Goal: Transaction & Acquisition: Purchase product/service

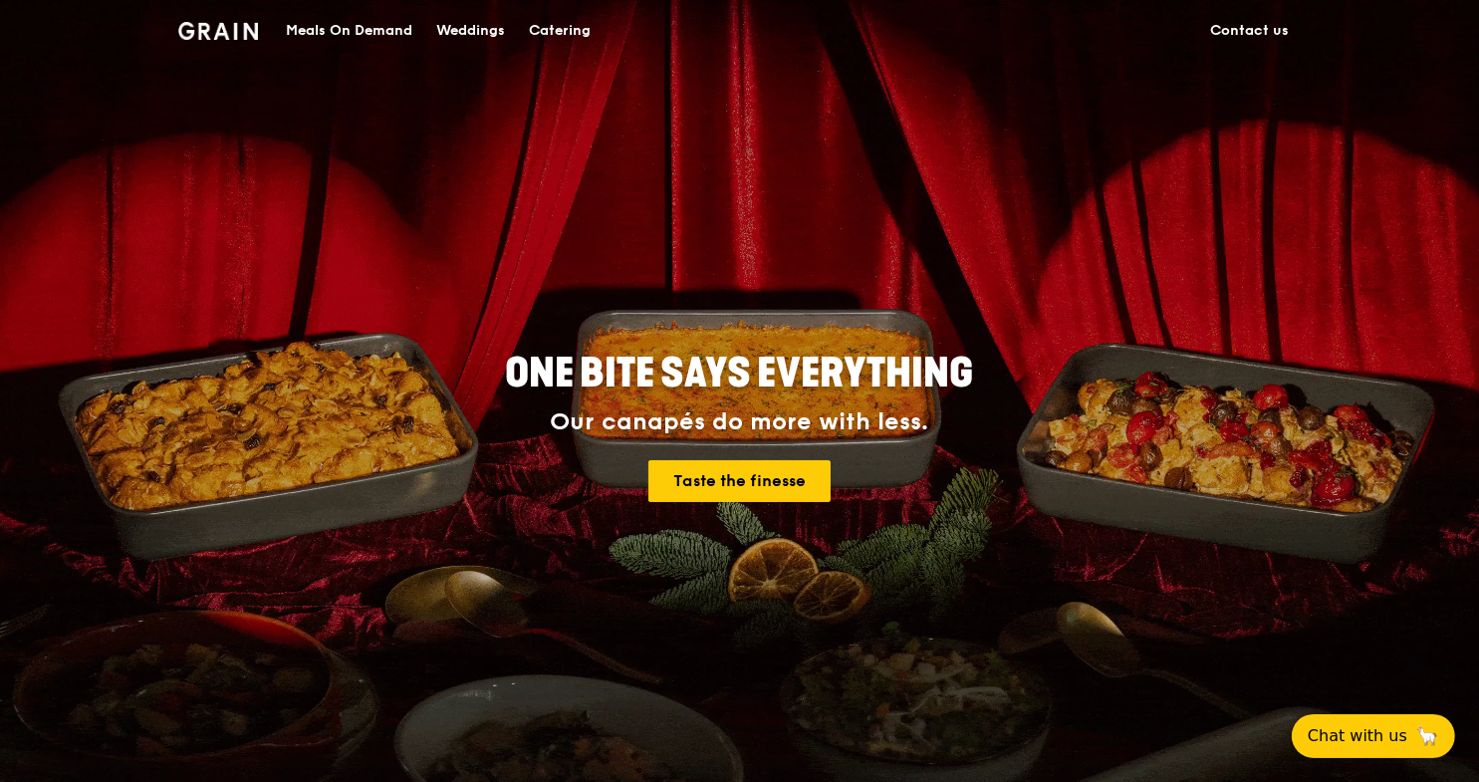
click at [362, 28] on div "Meals On Demand" at bounding box center [349, 31] width 127 height 60
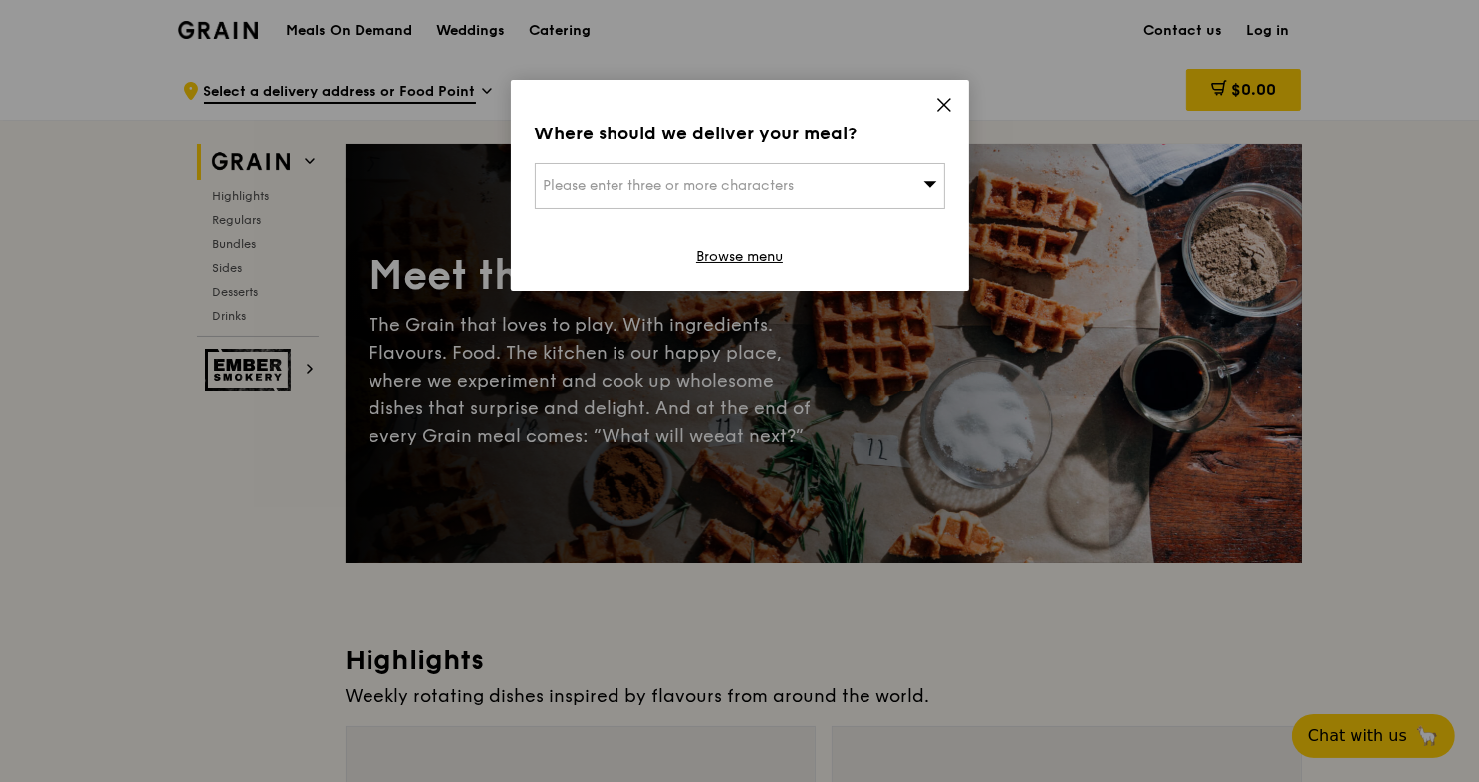
click at [667, 191] on span "Please enter three or more characters" at bounding box center [669, 185] width 251 height 17
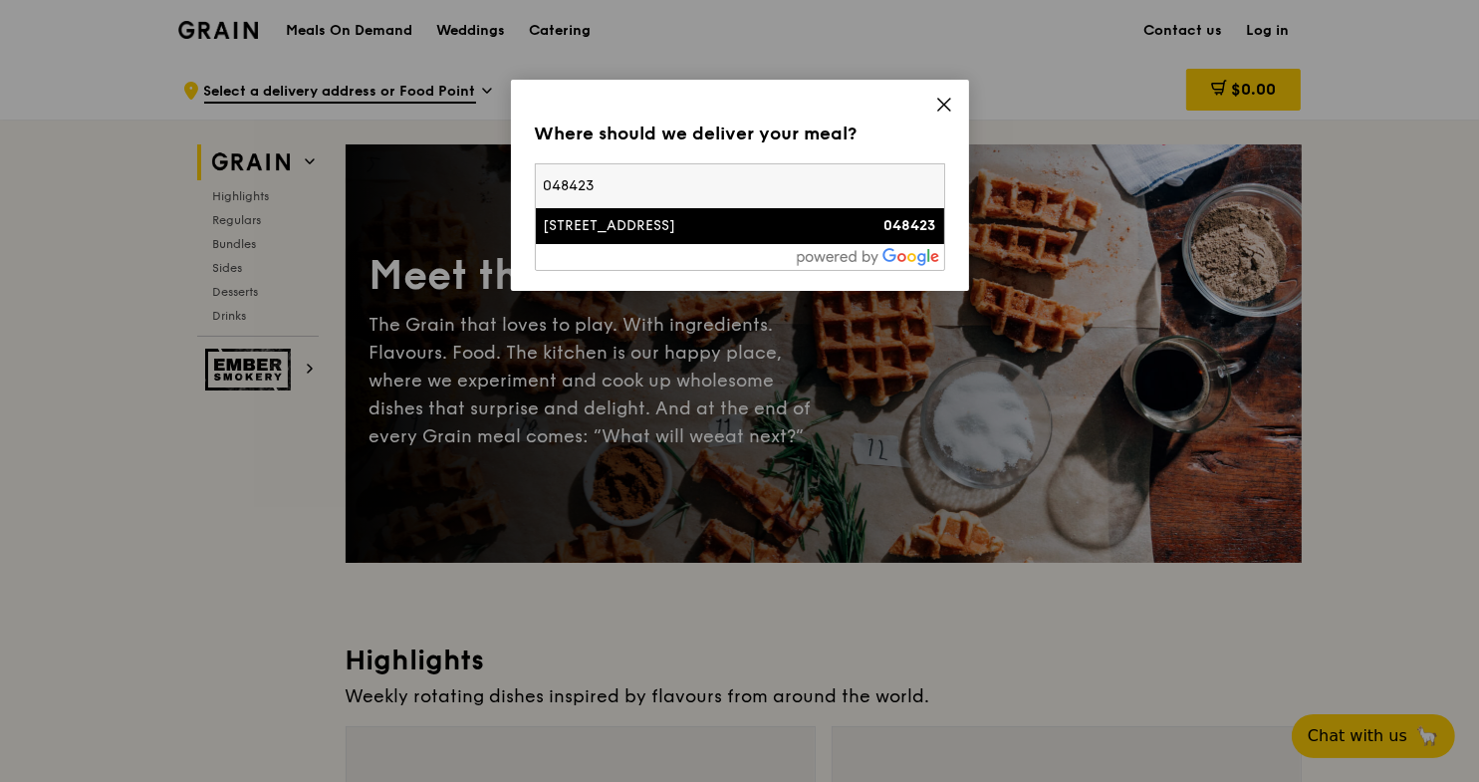
type input "048423"
click at [607, 218] on div "[STREET_ADDRESS]" at bounding box center [691, 226] width 295 height 20
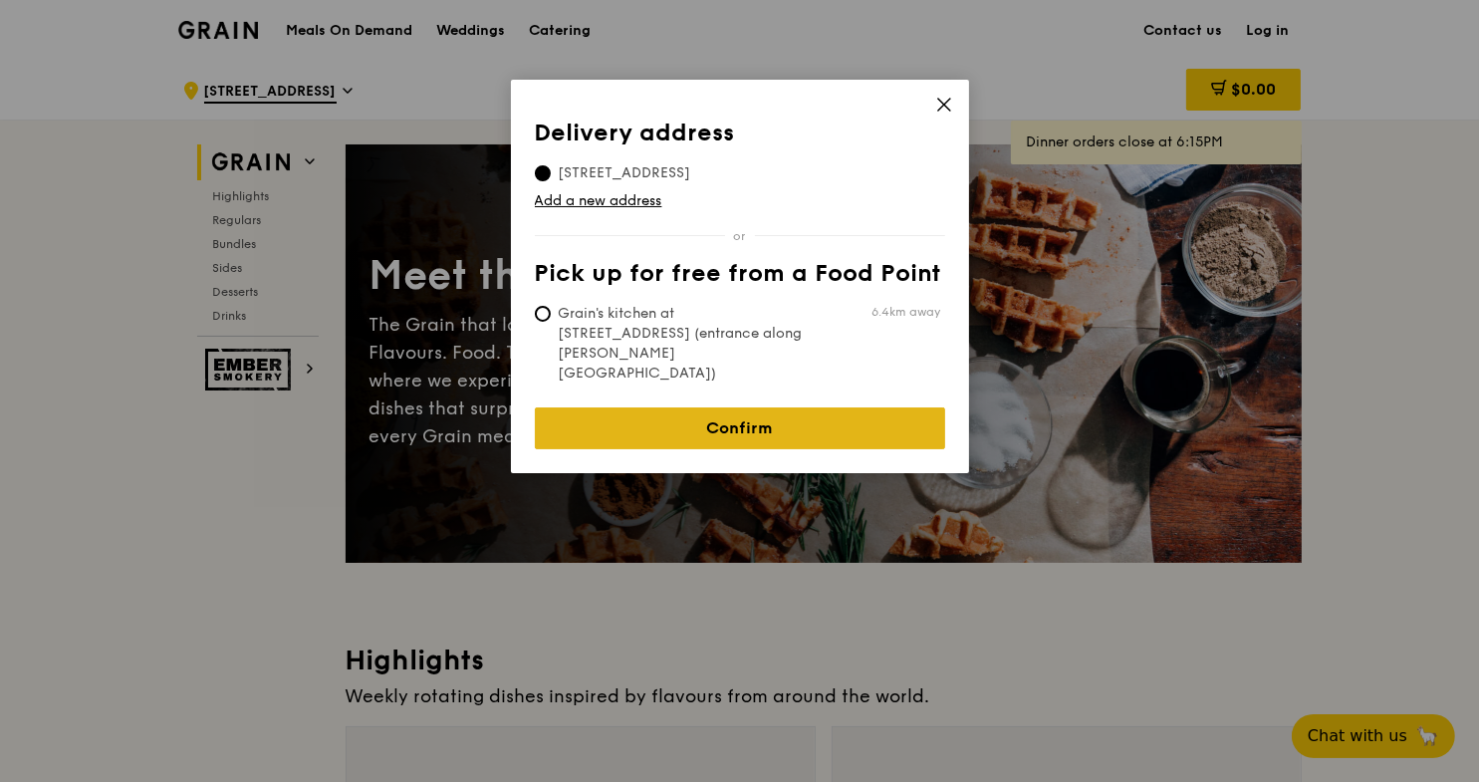
drag, startPoint x: 730, startPoint y: 386, endPoint x: 724, endPoint y: 375, distance: 12.5
click at [724, 407] on link "Confirm" at bounding box center [740, 428] width 410 height 42
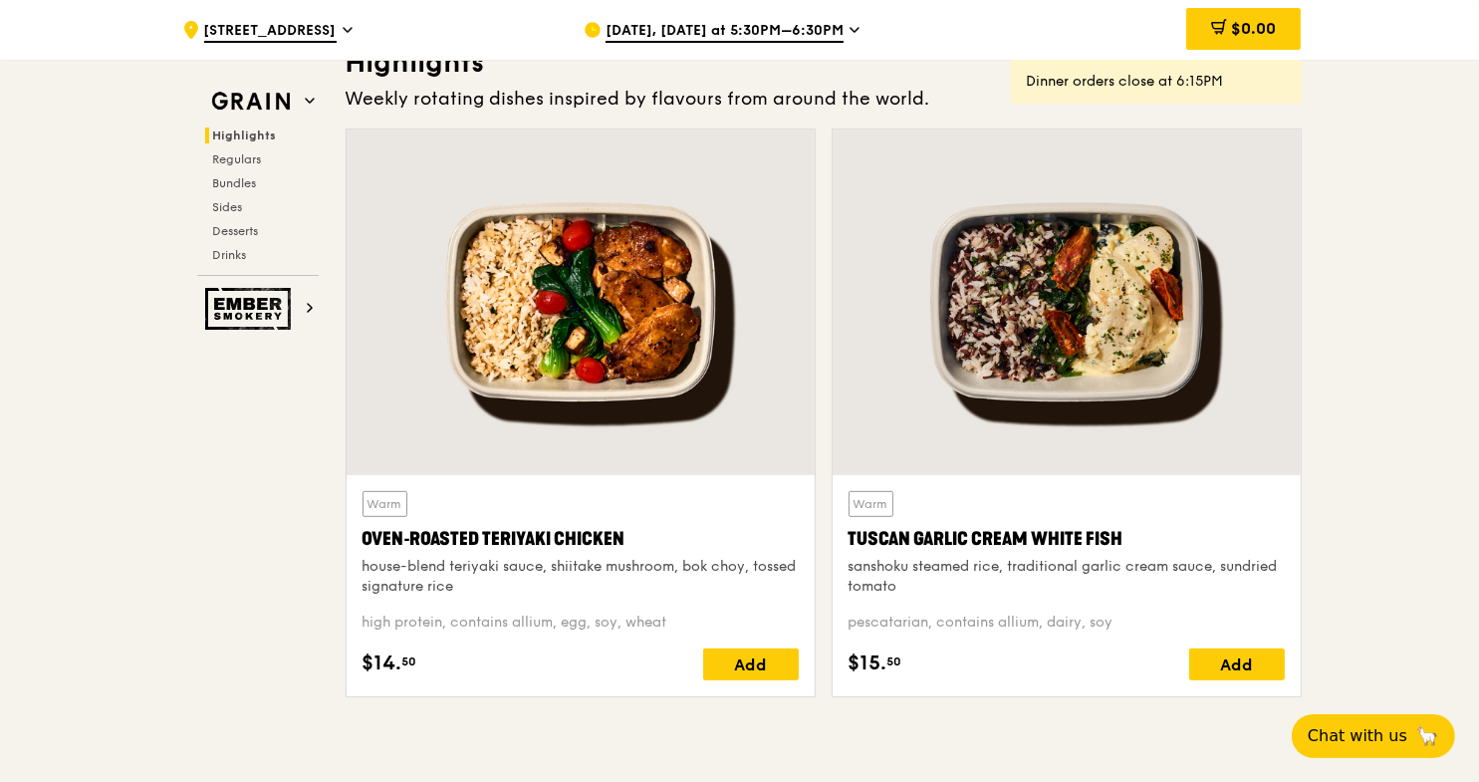
scroll to position [696, 0]
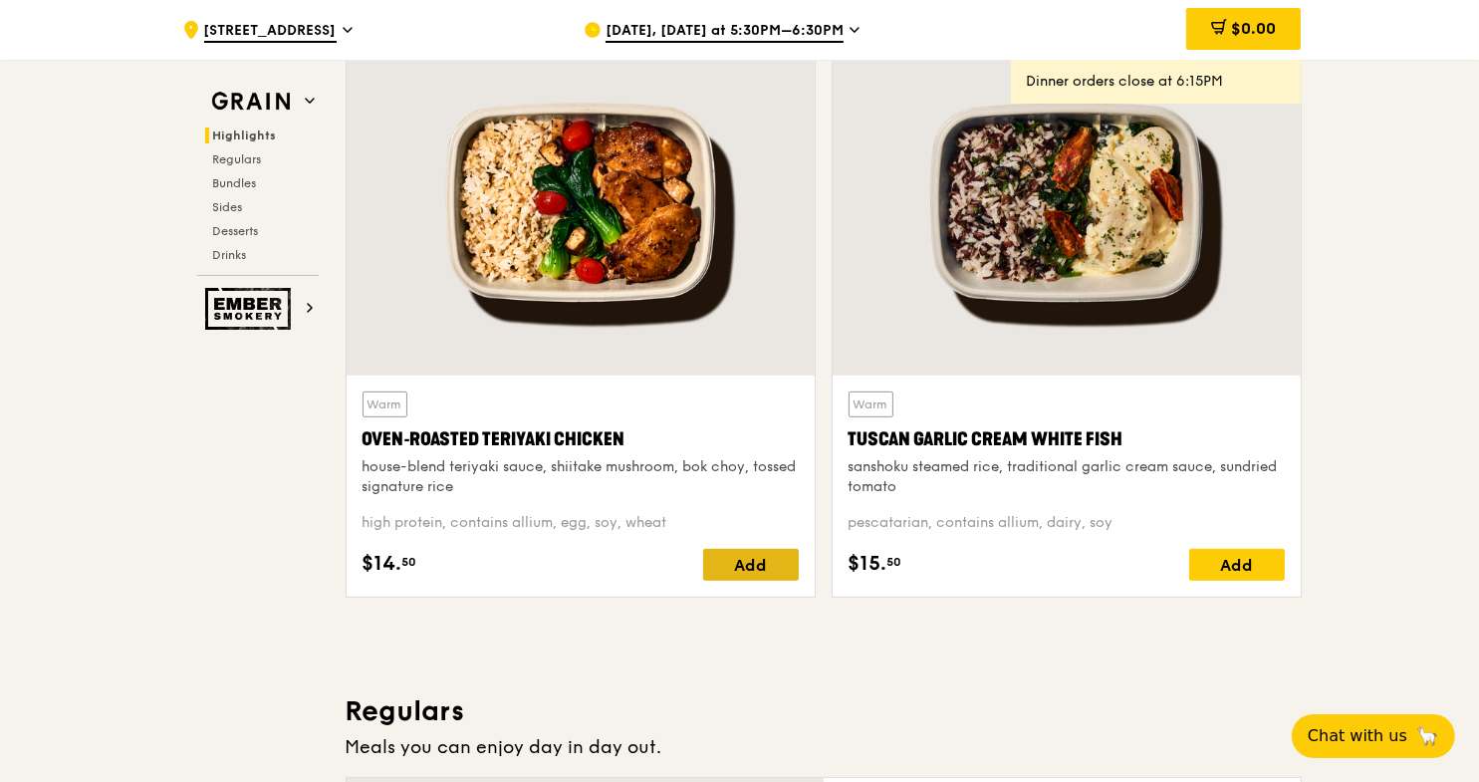
click at [711, 568] on div "Add" at bounding box center [751, 565] width 96 height 32
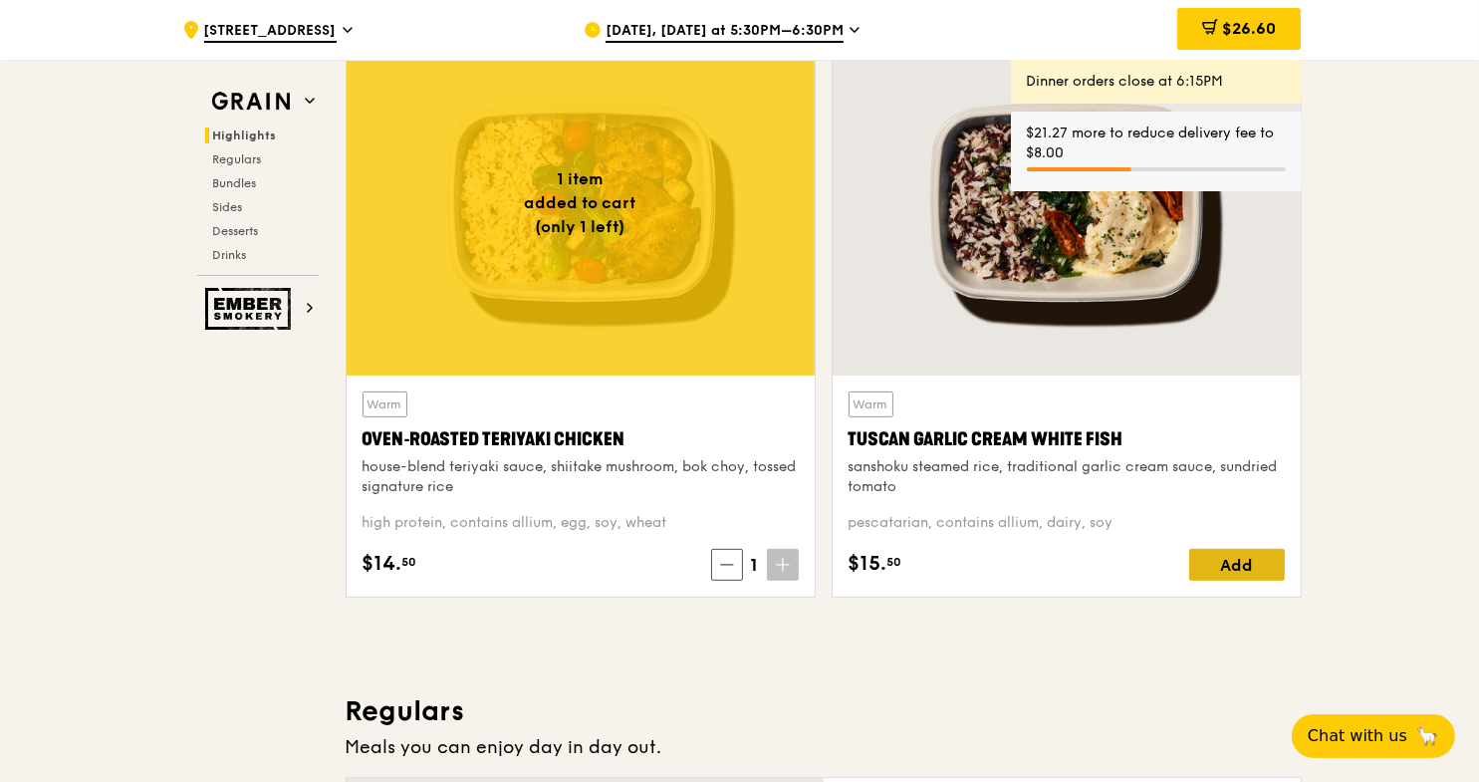
click at [1225, 561] on div "Add" at bounding box center [1237, 565] width 96 height 32
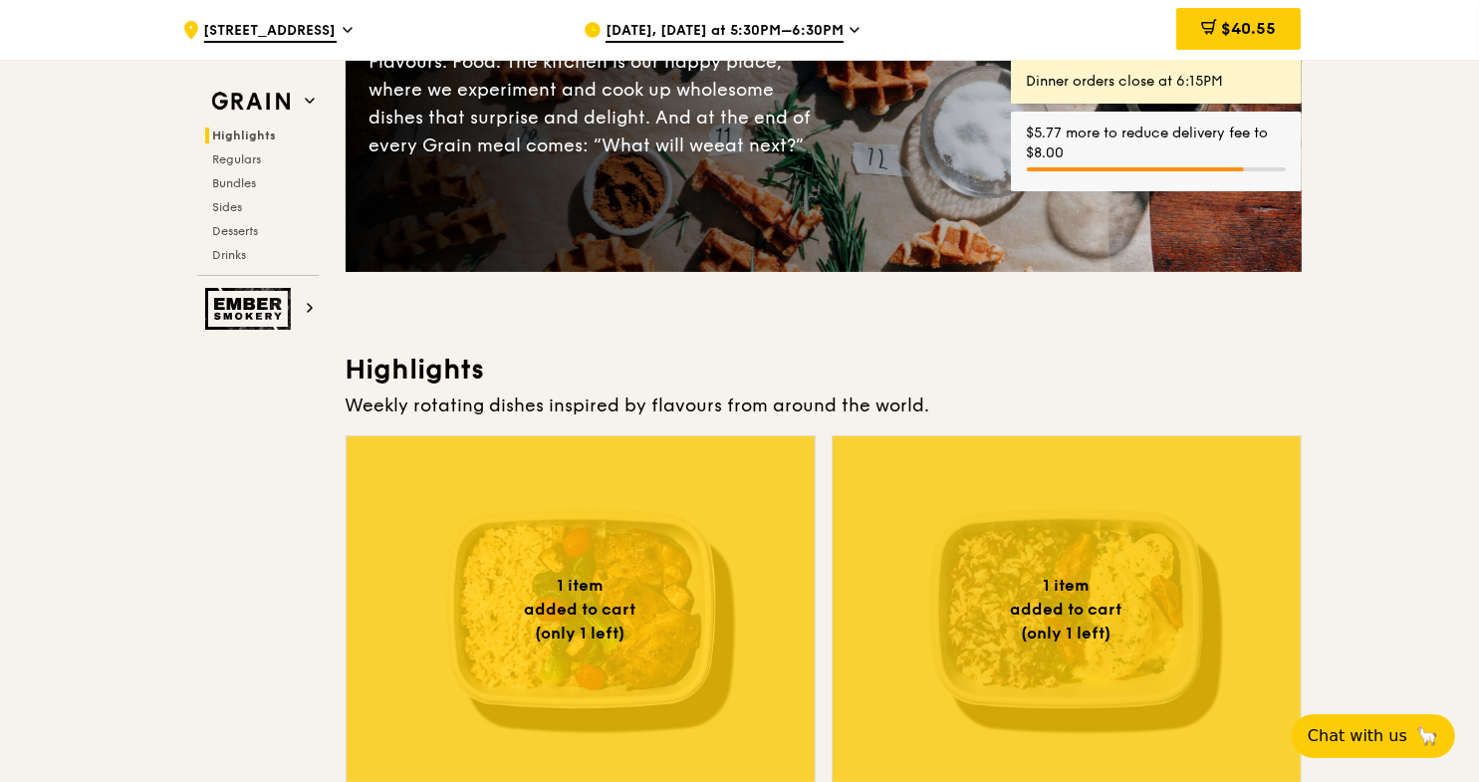
scroll to position [199, 0]
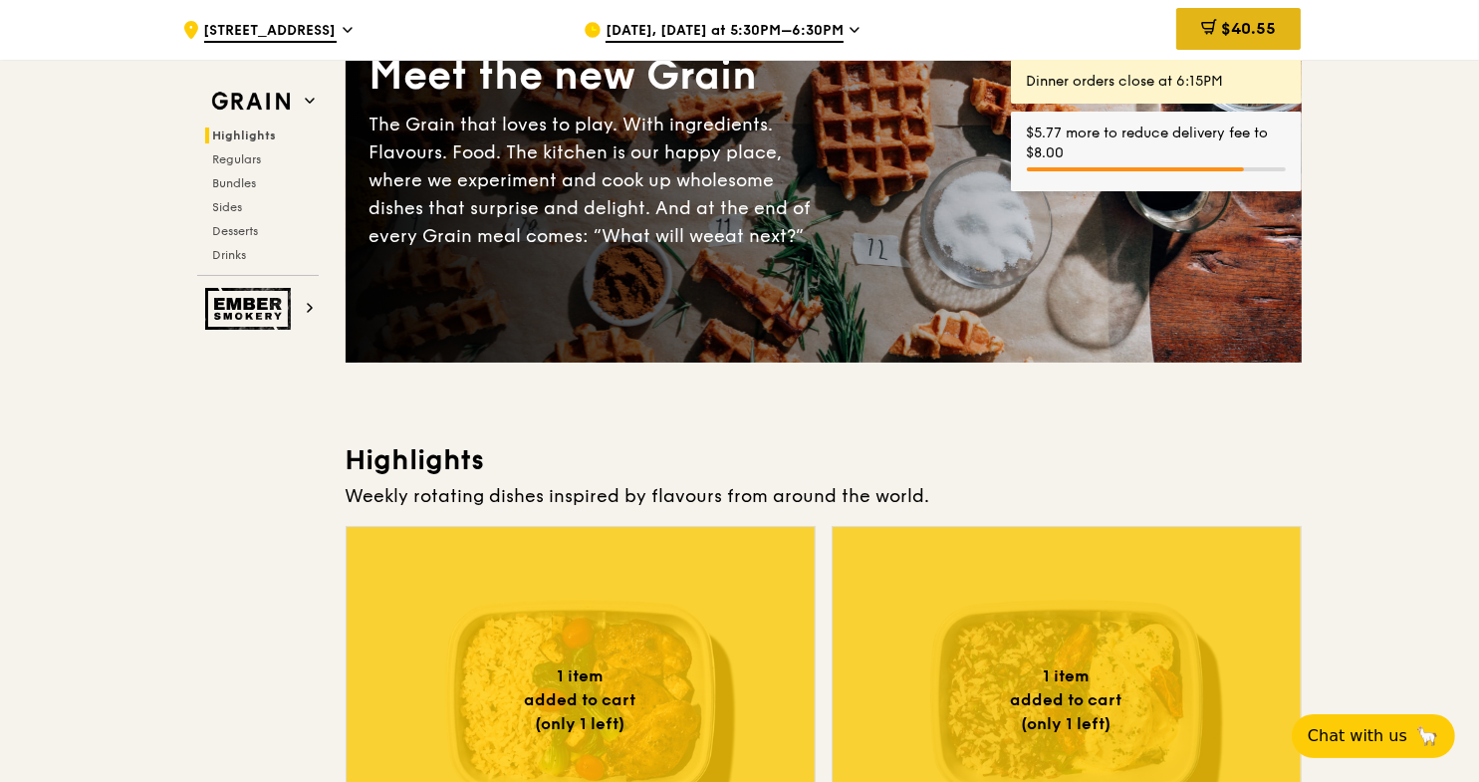
click at [1250, 45] on div "$40.55" at bounding box center [1238, 29] width 125 height 42
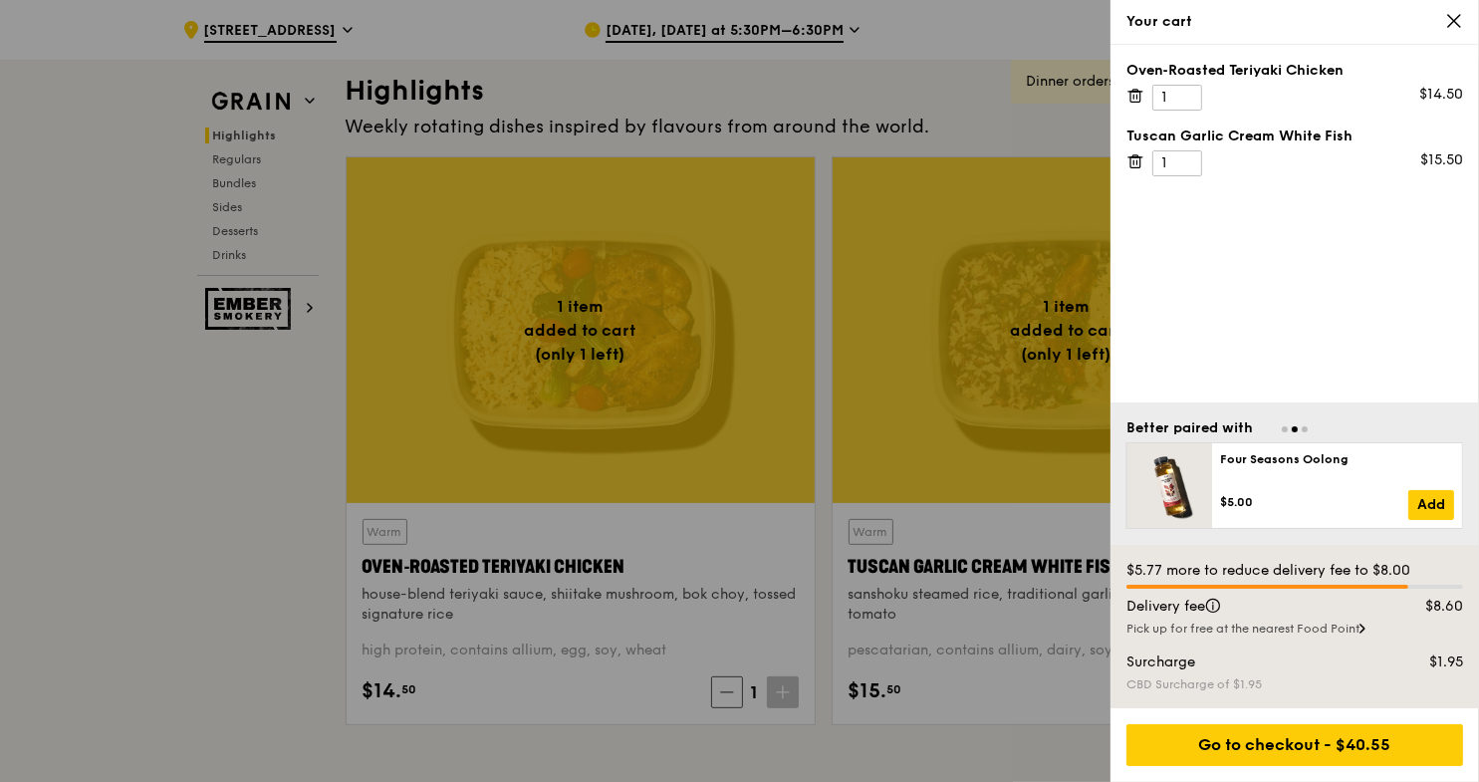
scroll to position [597, 0]
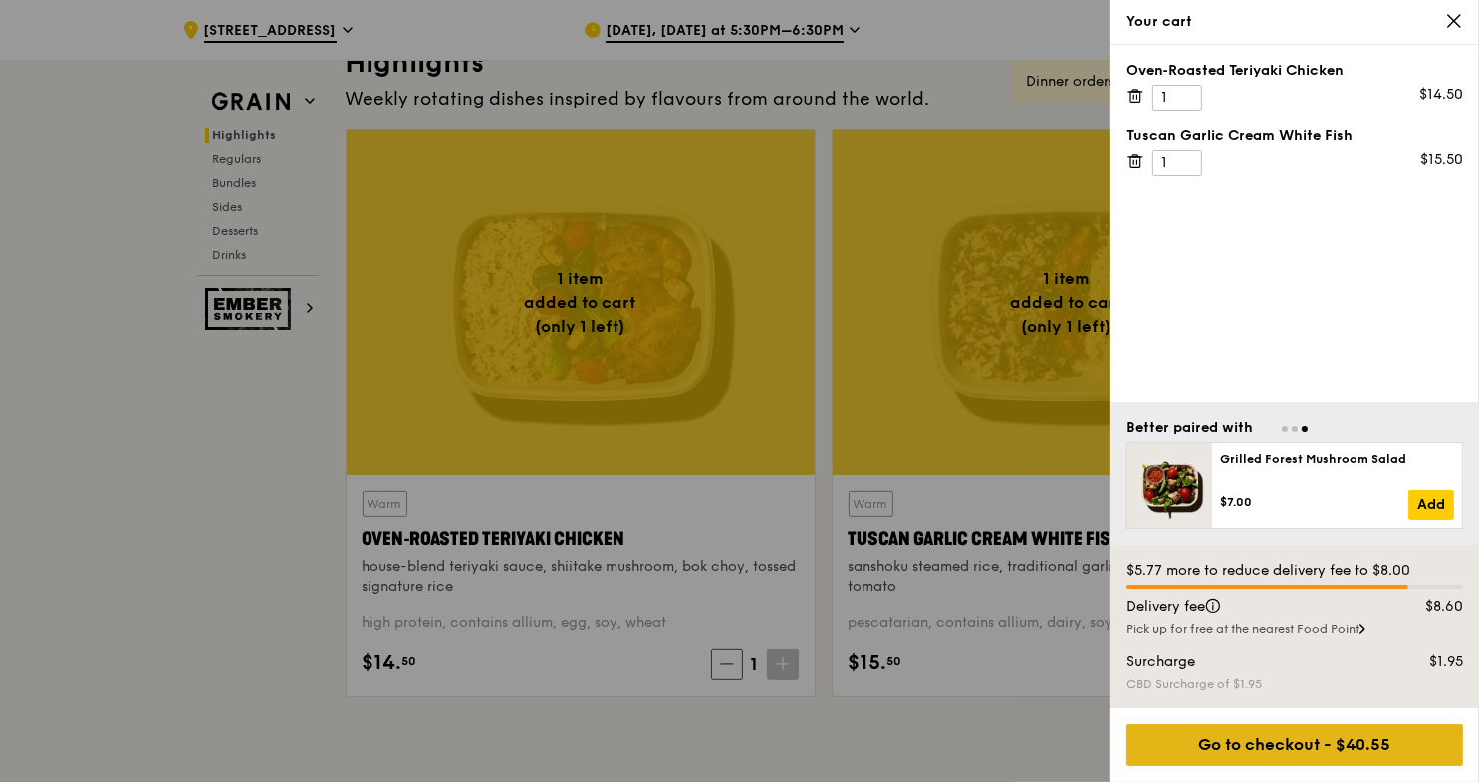
click at [1183, 750] on div "Go to checkout - $40.55" at bounding box center [1295, 745] width 337 height 42
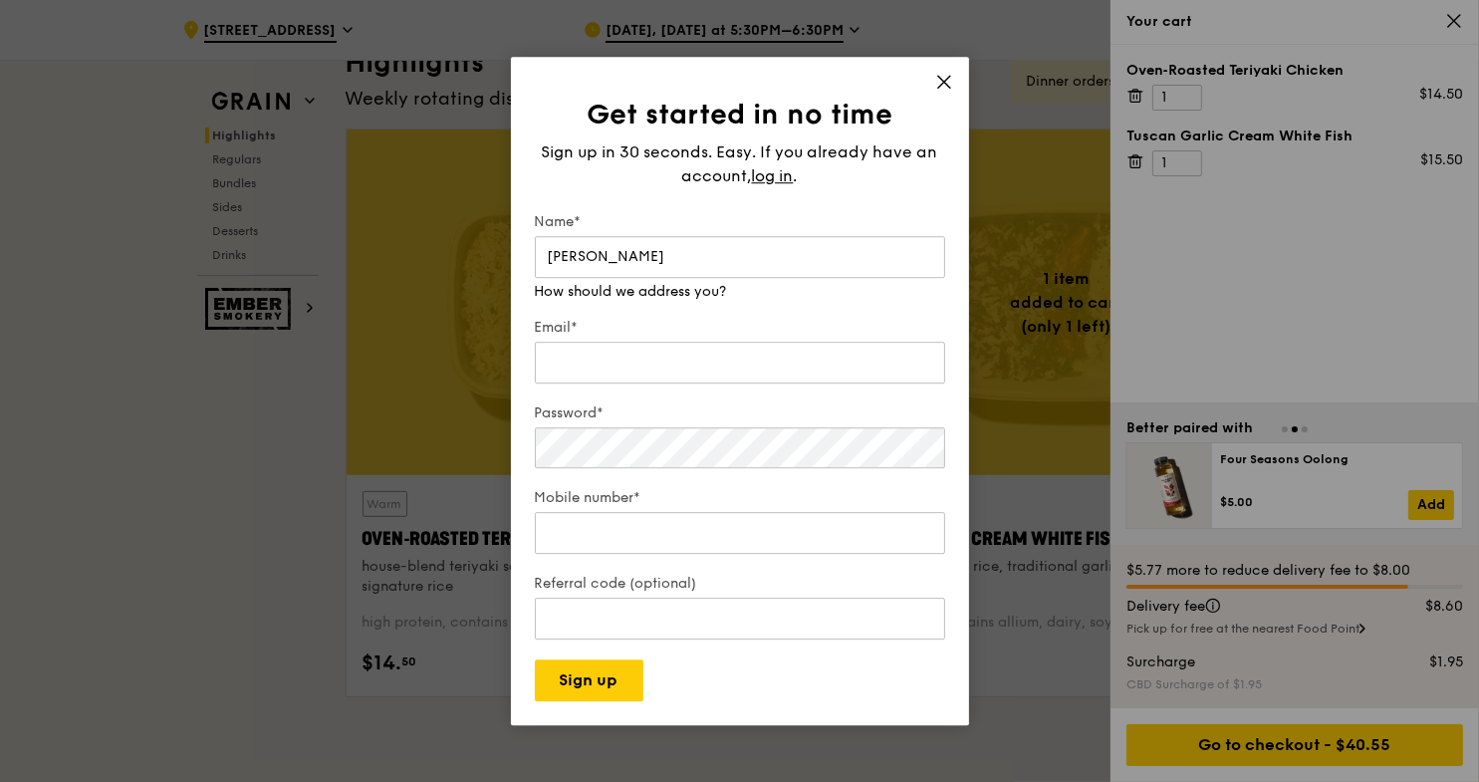
type input "[PERSON_NAME]"
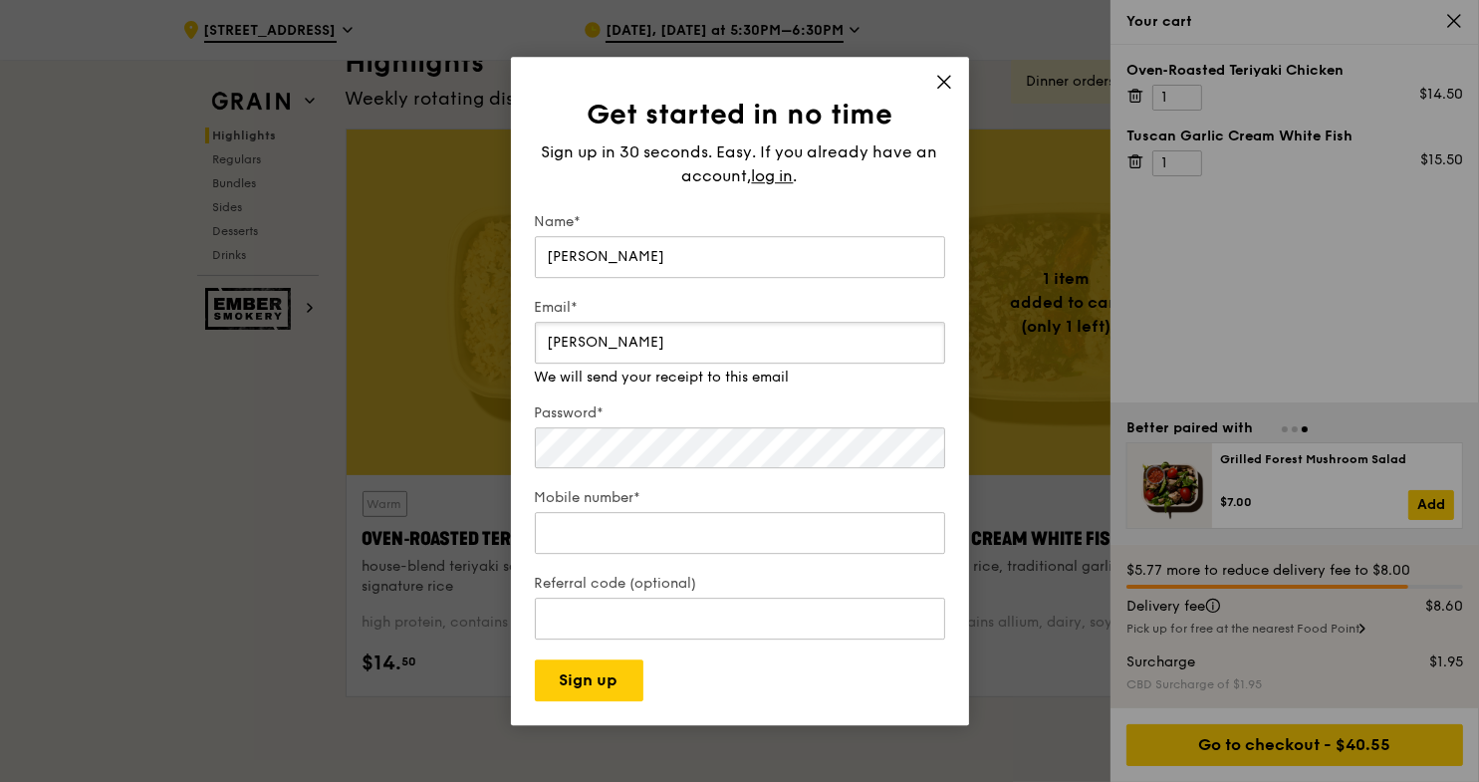
type input "Diana.Chua@mindshareworld.com"
type input "97205518"
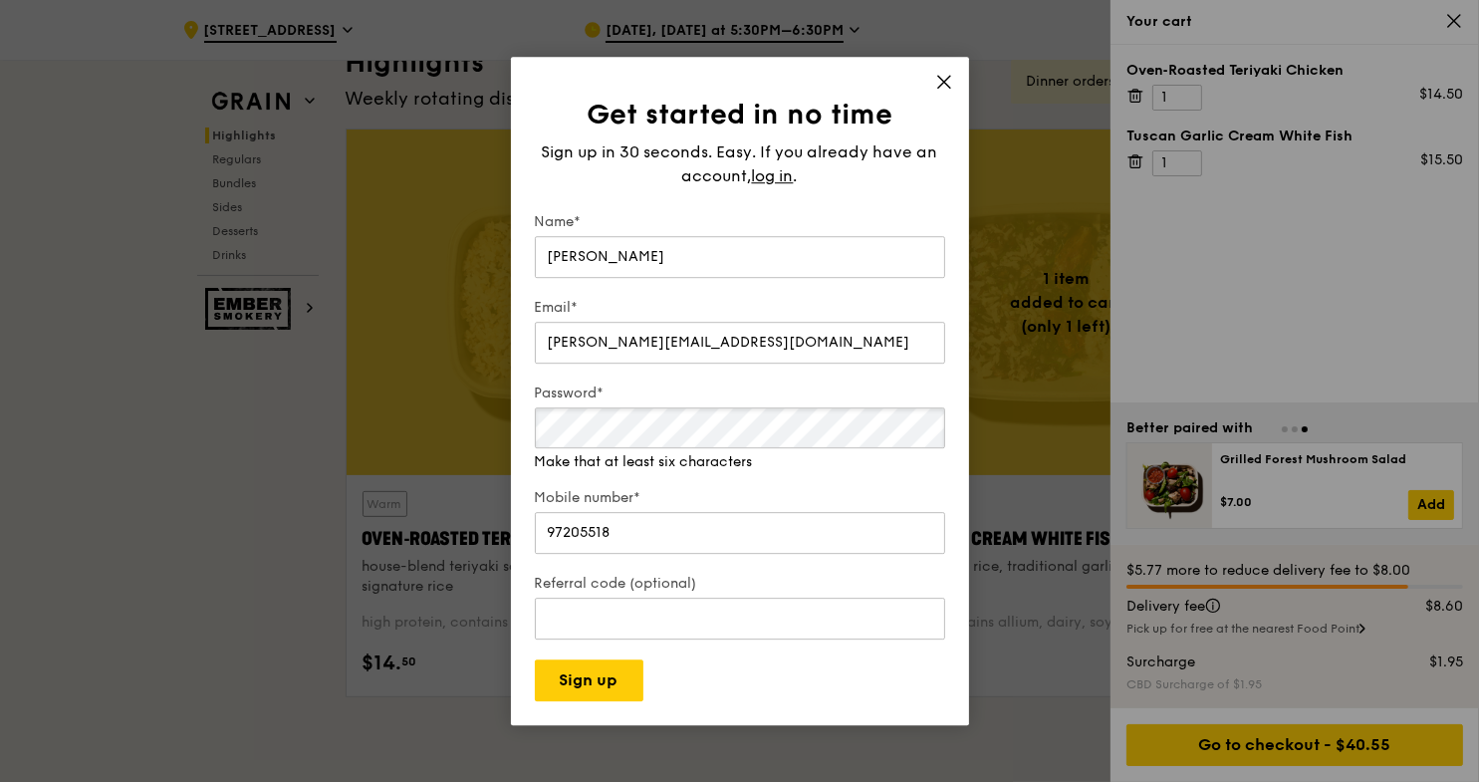
click at [527, 434] on div "Get started in no time Sign up in 30 seconds. Easy. If you already have an acco…" at bounding box center [740, 391] width 458 height 669
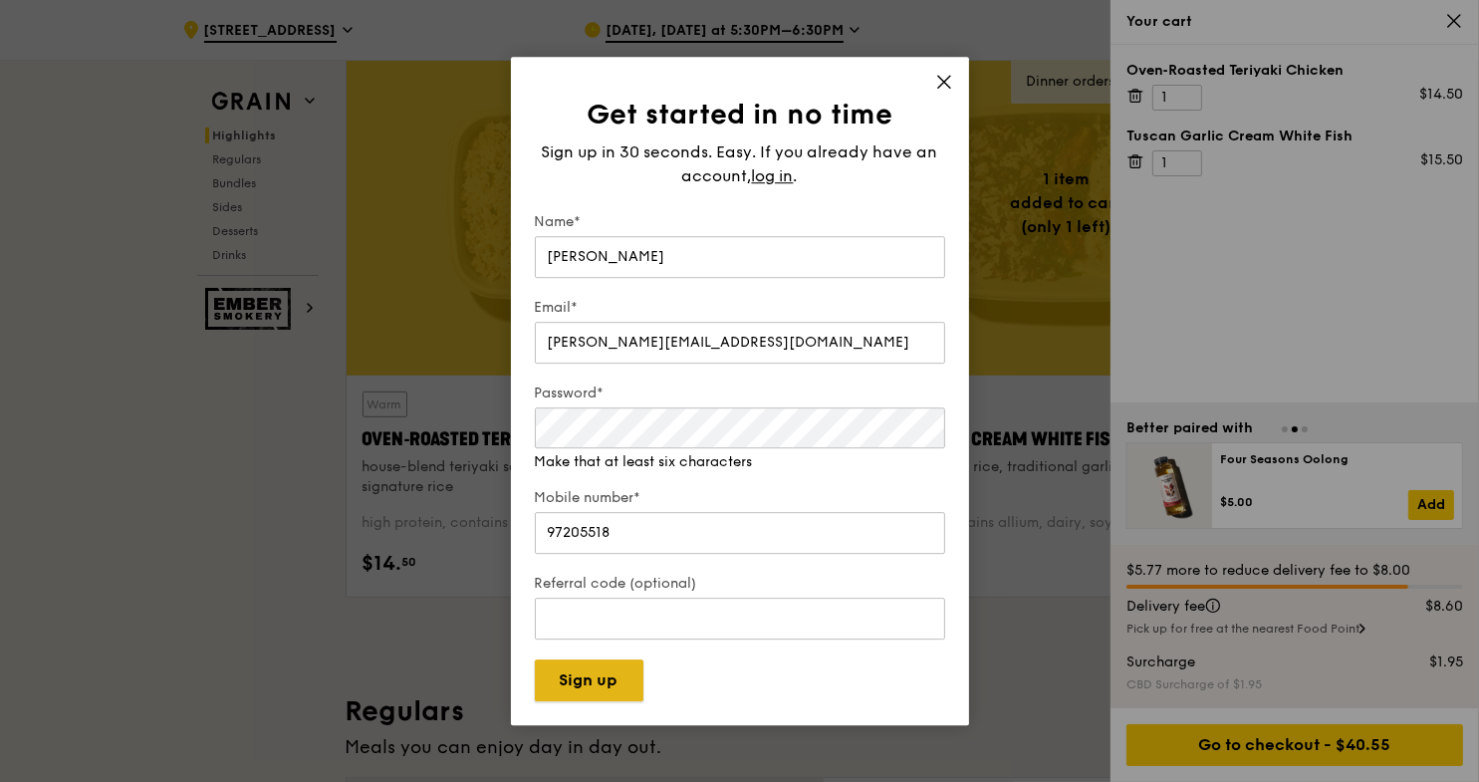
click at [573, 678] on button "Sign up" at bounding box center [589, 680] width 109 height 42
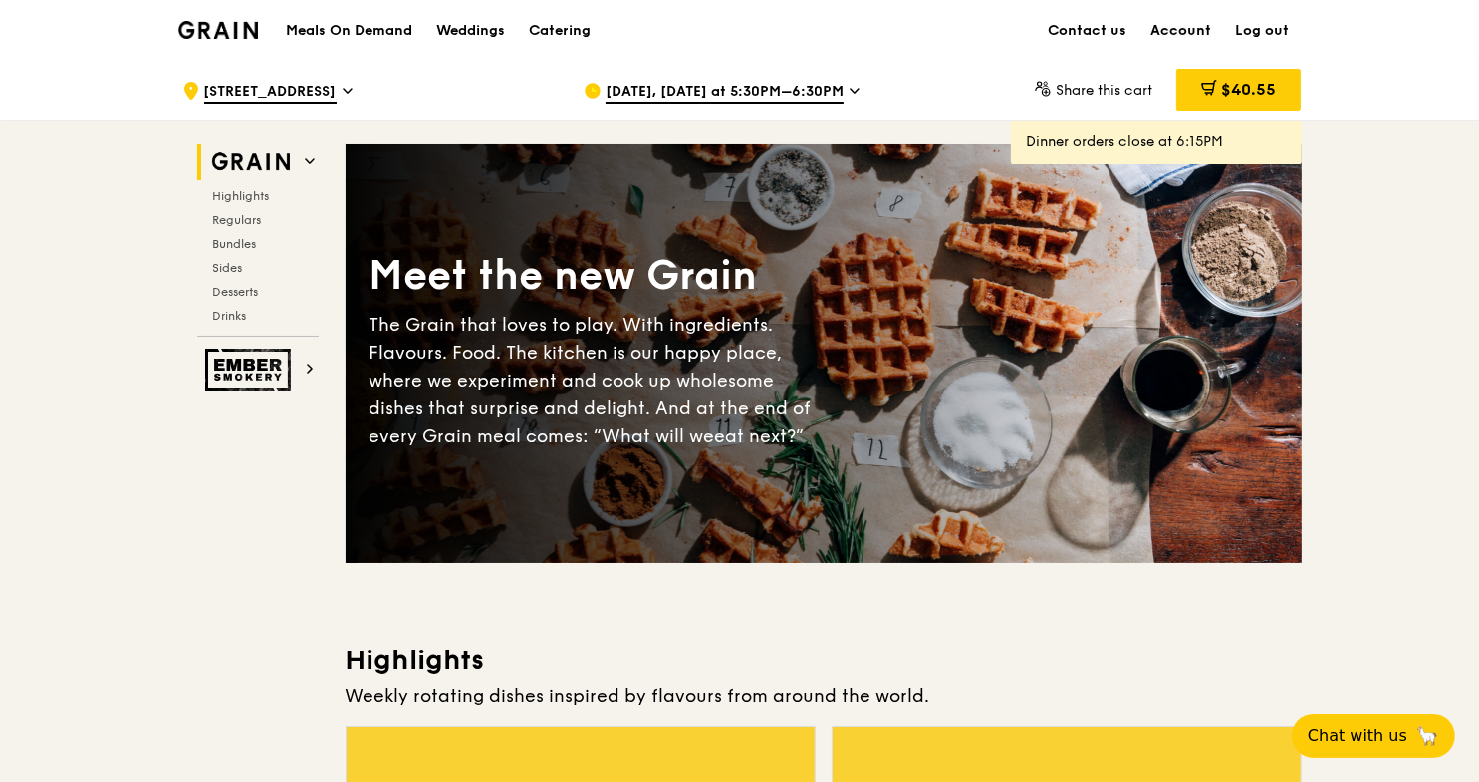
click at [1180, 27] on link "Account" at bounding box center [1182, 31] width 85 height 60
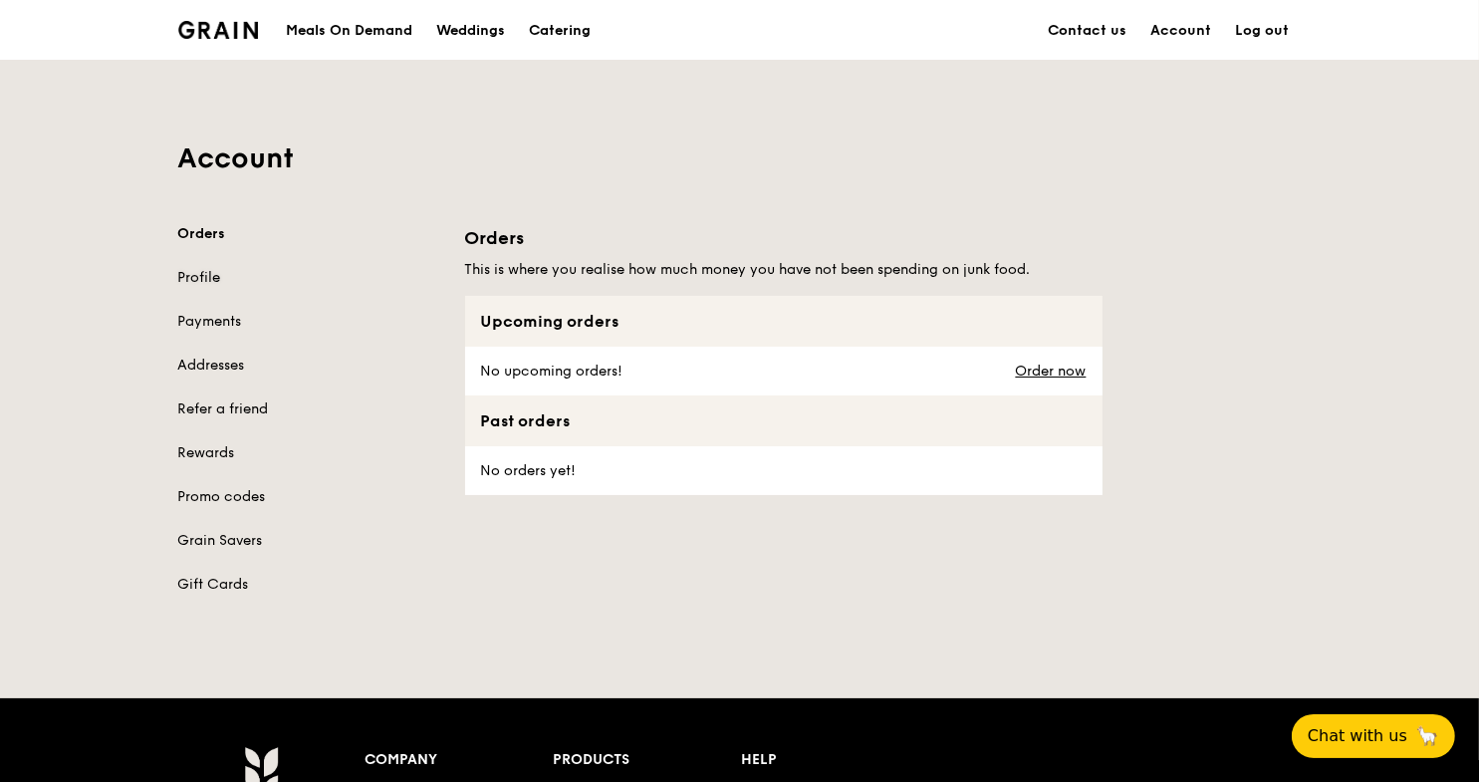
click at [207, 281] on link "Profile" at bounding box center [309, 278] width 263 height 20
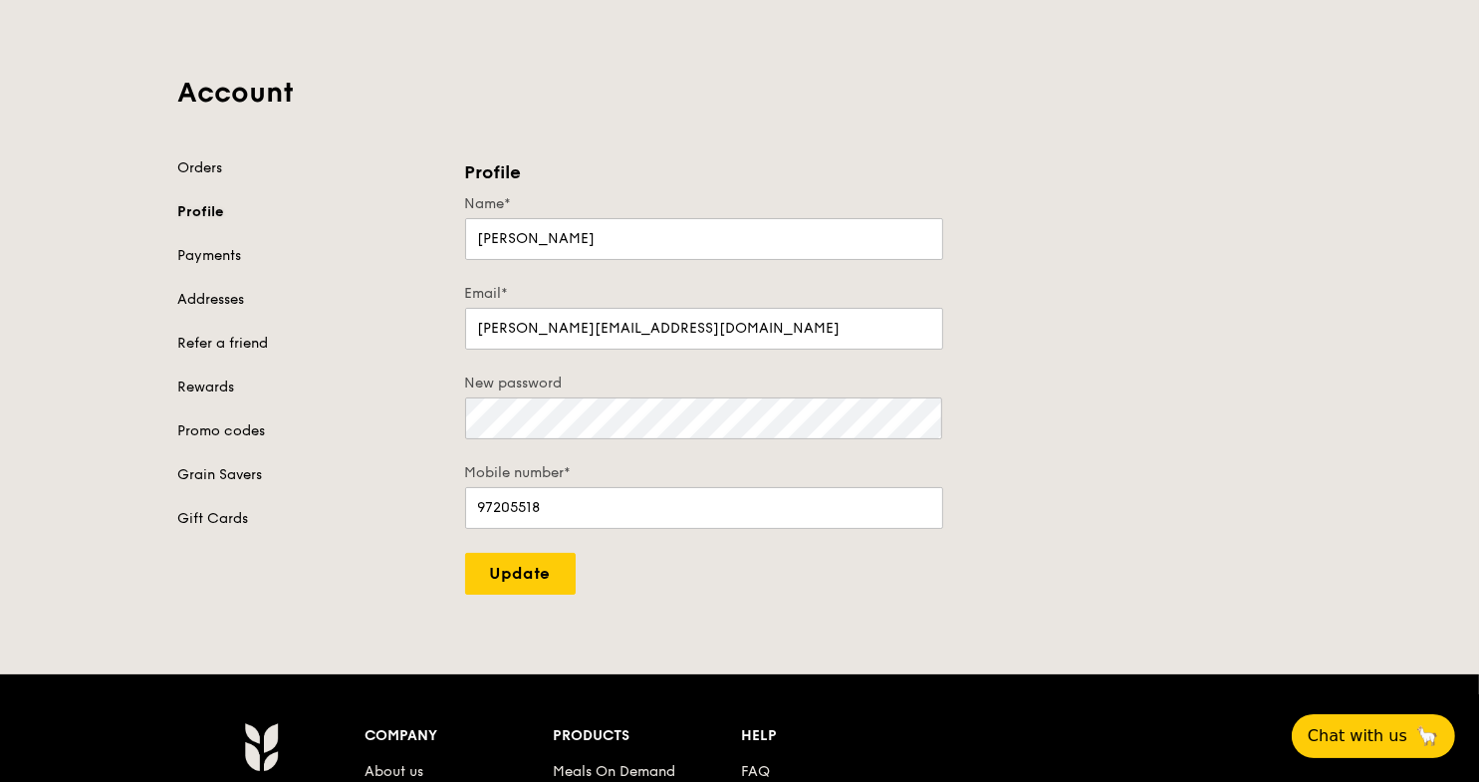
scroll to position [99, 0]
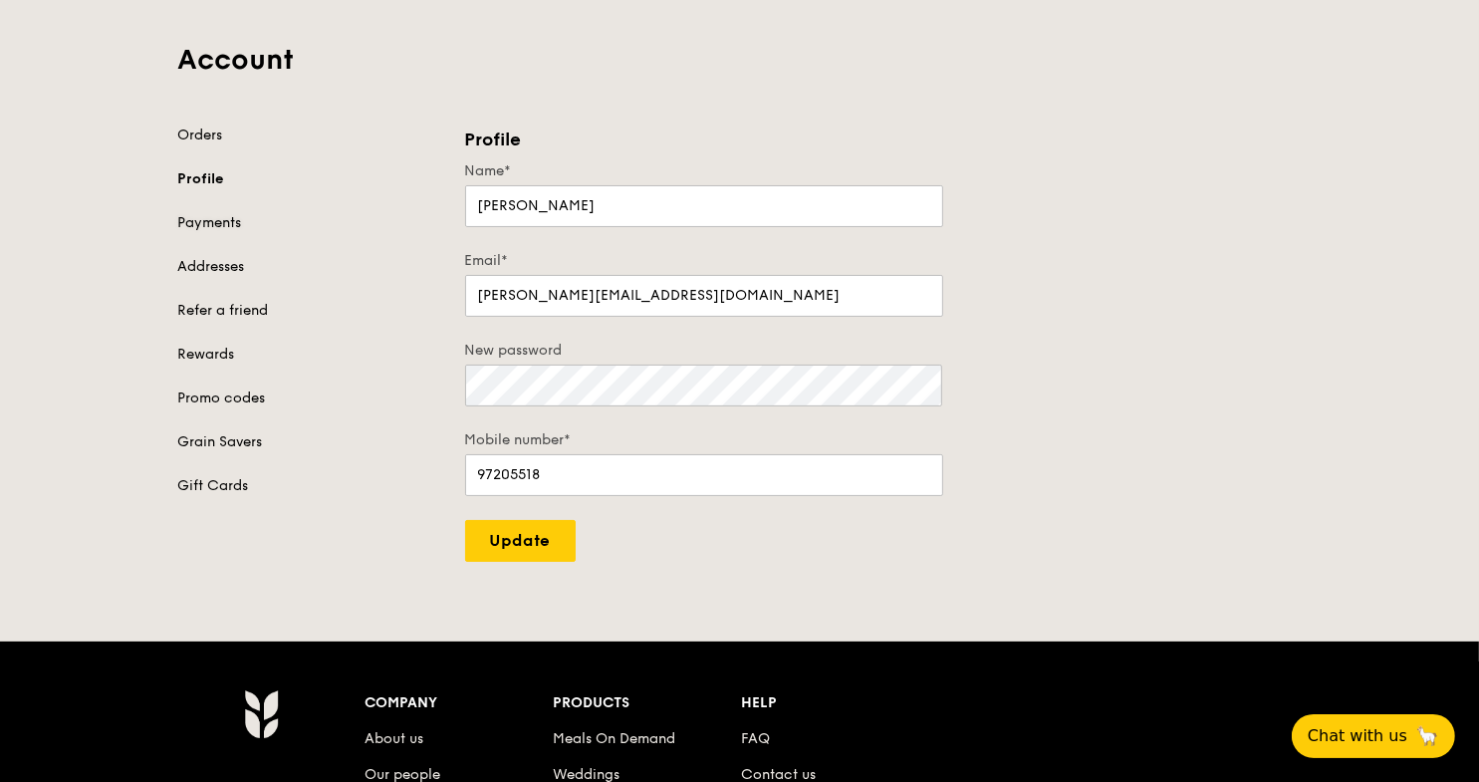
click at [203, 214] on link "Payments" at bounding box center [309, 223] width 263 height 20
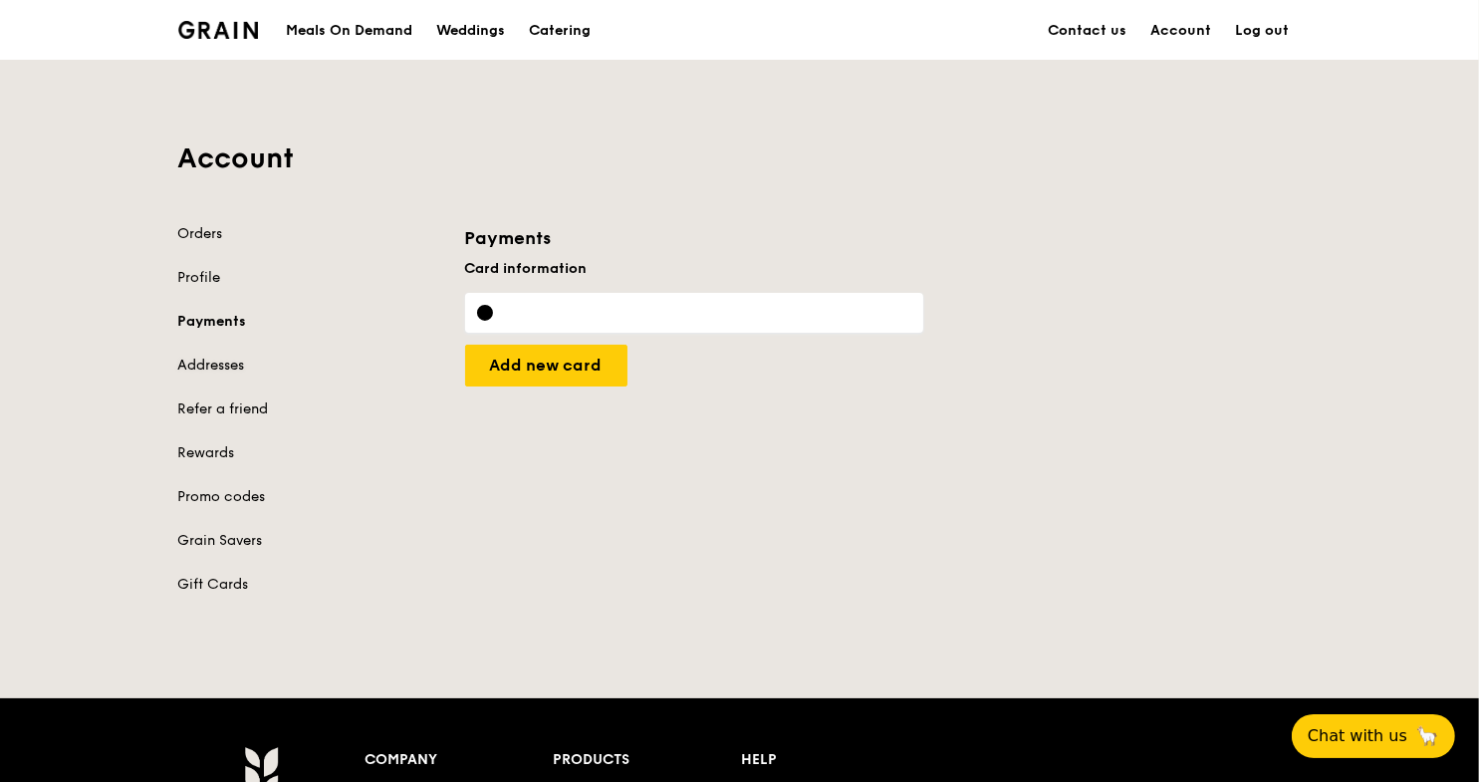
click at [210, 363] on link "Addresses" at bounding box center [309, 366] width 263 height 20
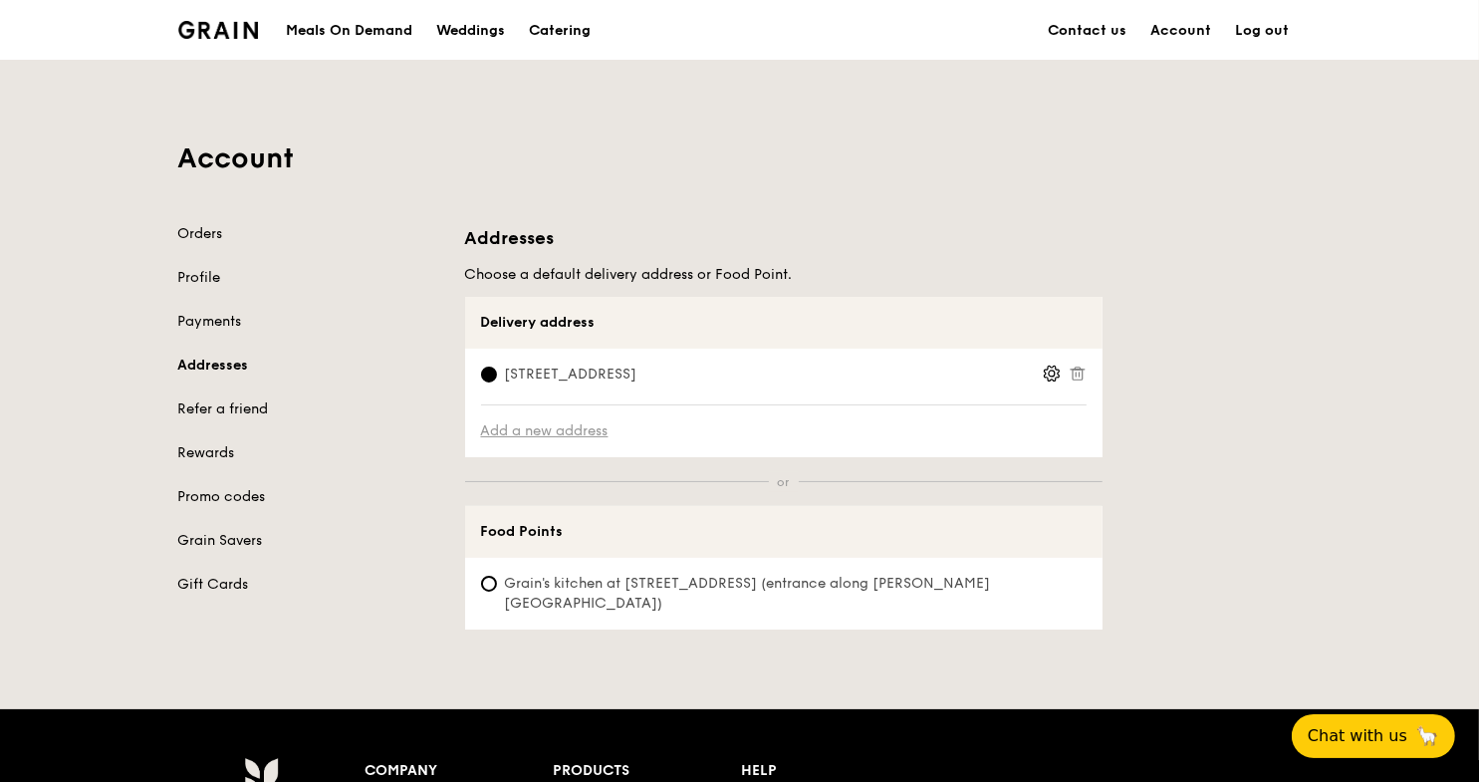
click at [586, 427] on link "Add a new address" at bounding box center [784, 431] width 606 height 20
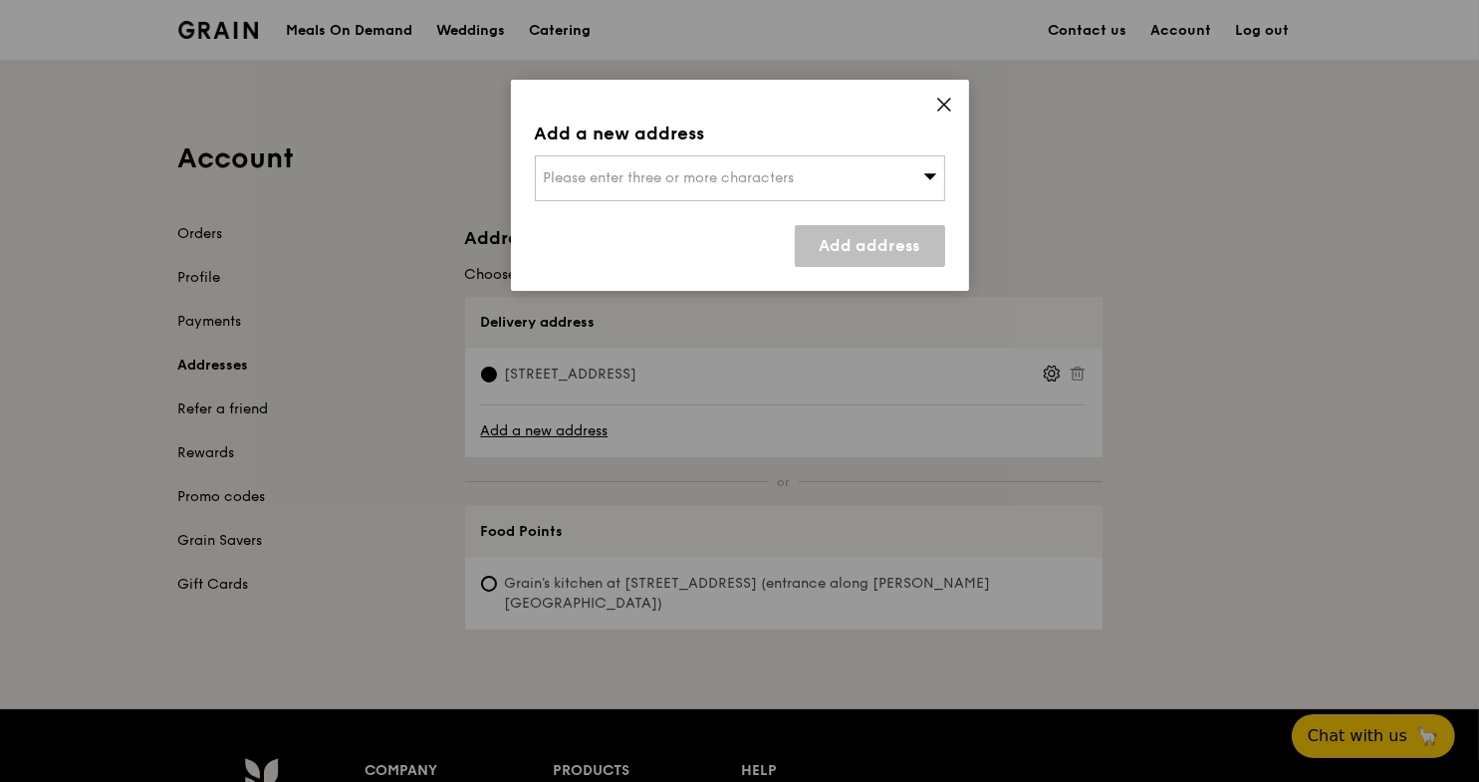
click at [621, 181] on span "Please enter three or more characters" at bounding box center [669, 177] width 251 height 17
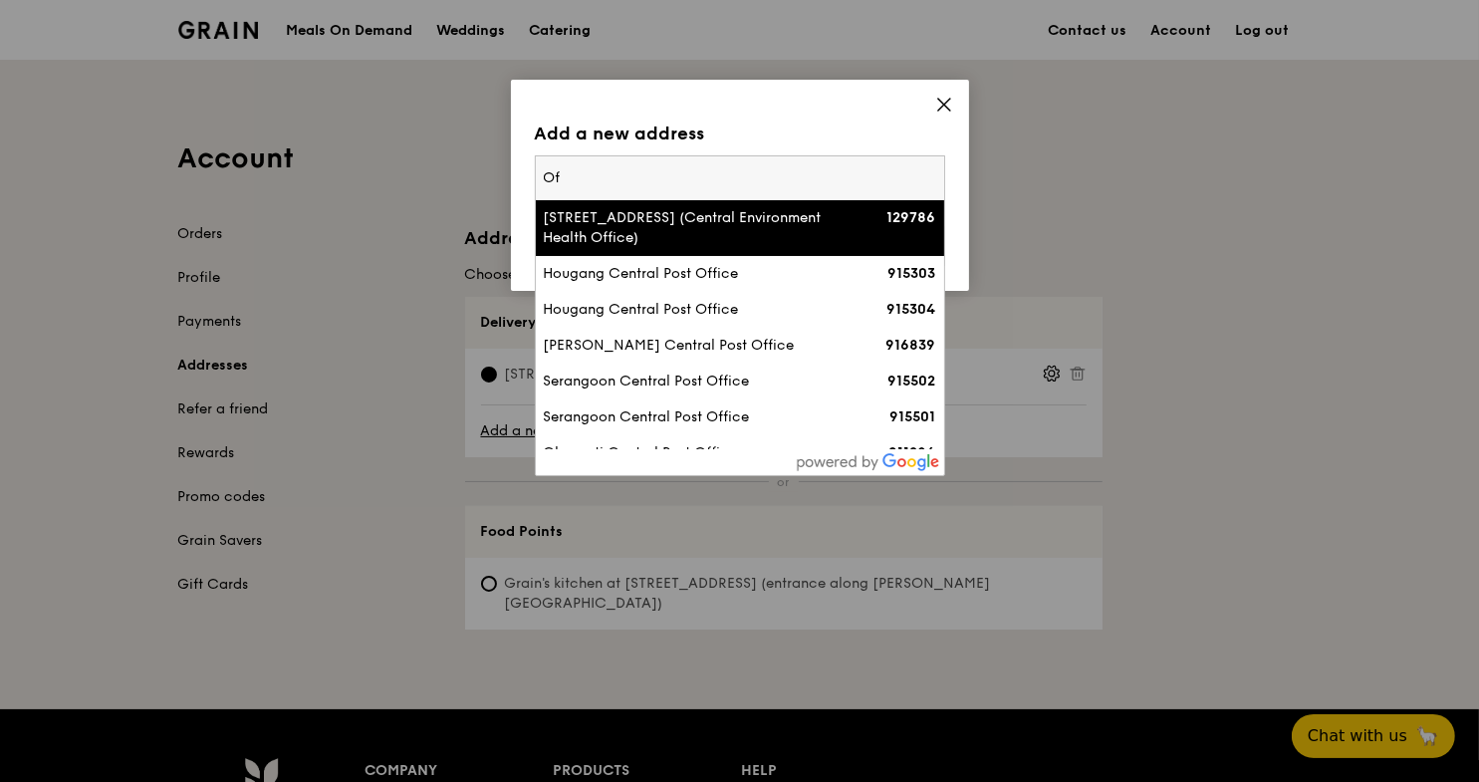
type input "O"
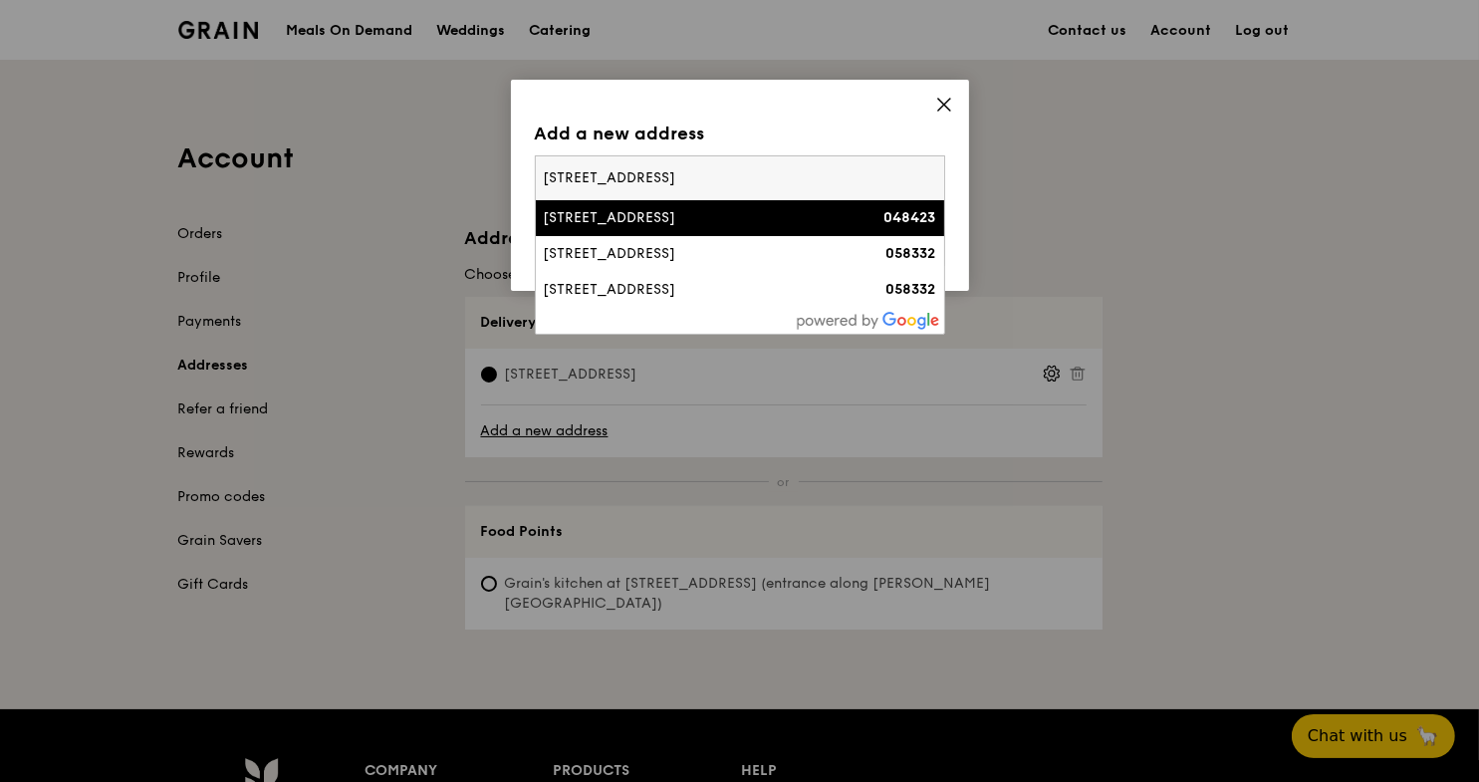
type input "[STREET_ADDRESS]"
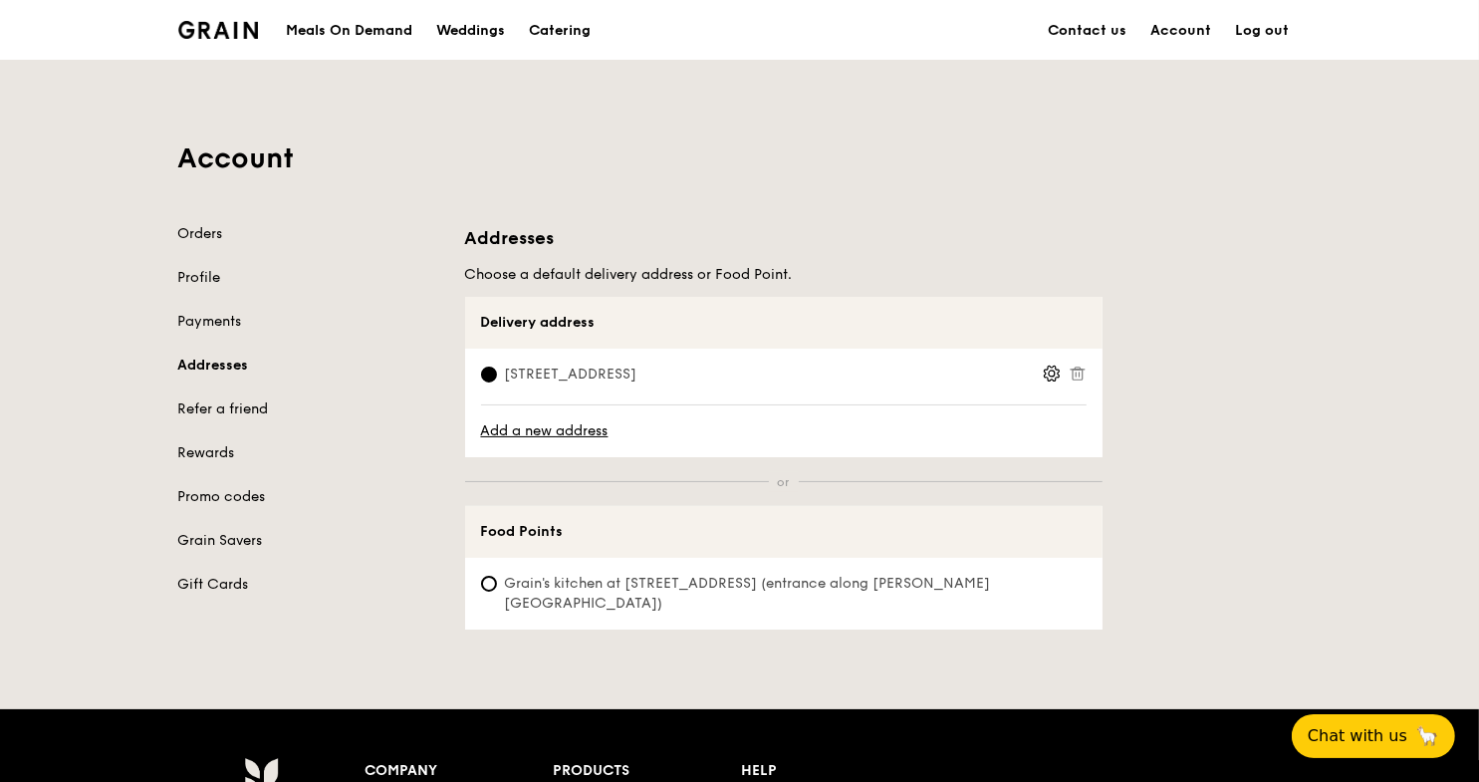
scroll to position [100, 0]
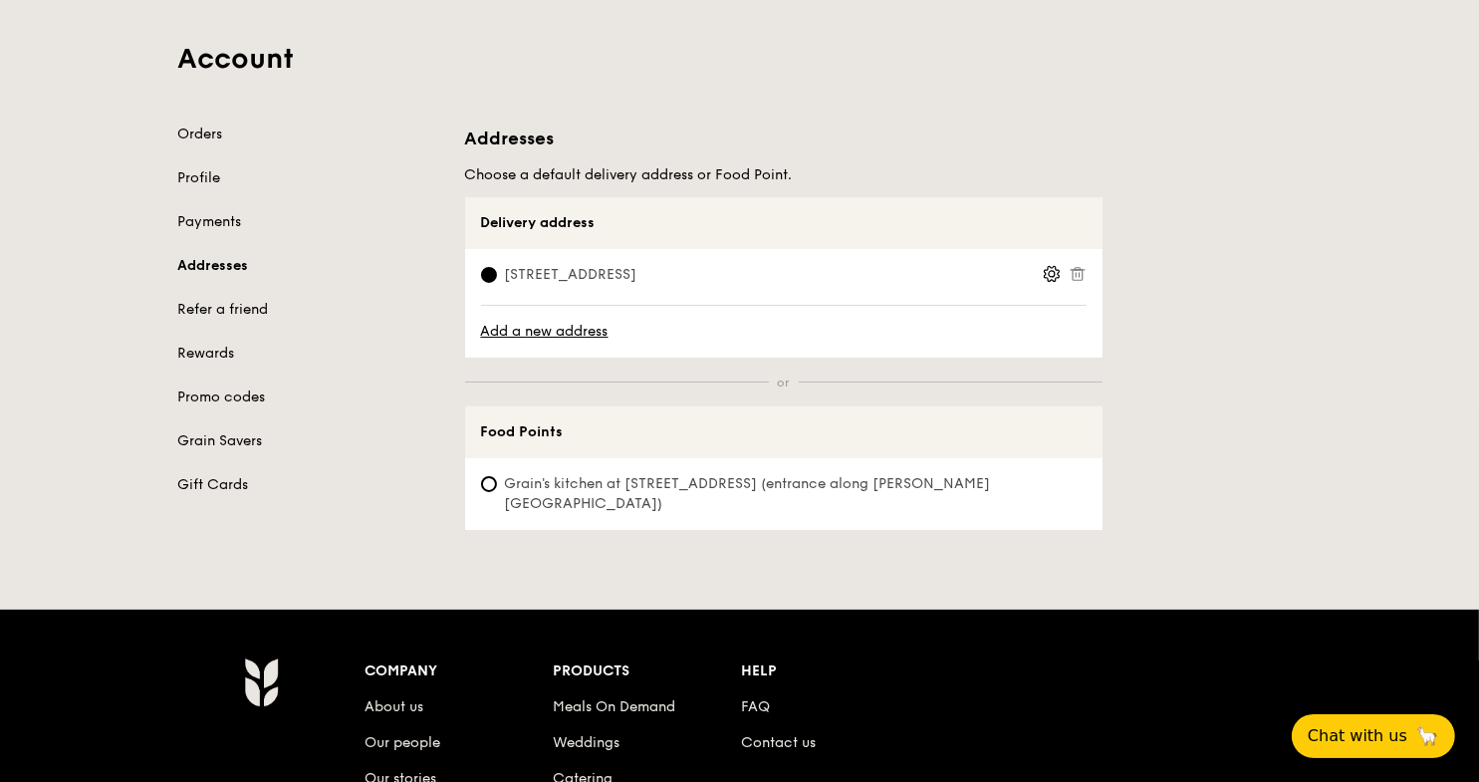
click at [1050, 273] on icon at bounding box center [1052, 274] width 18 height 18
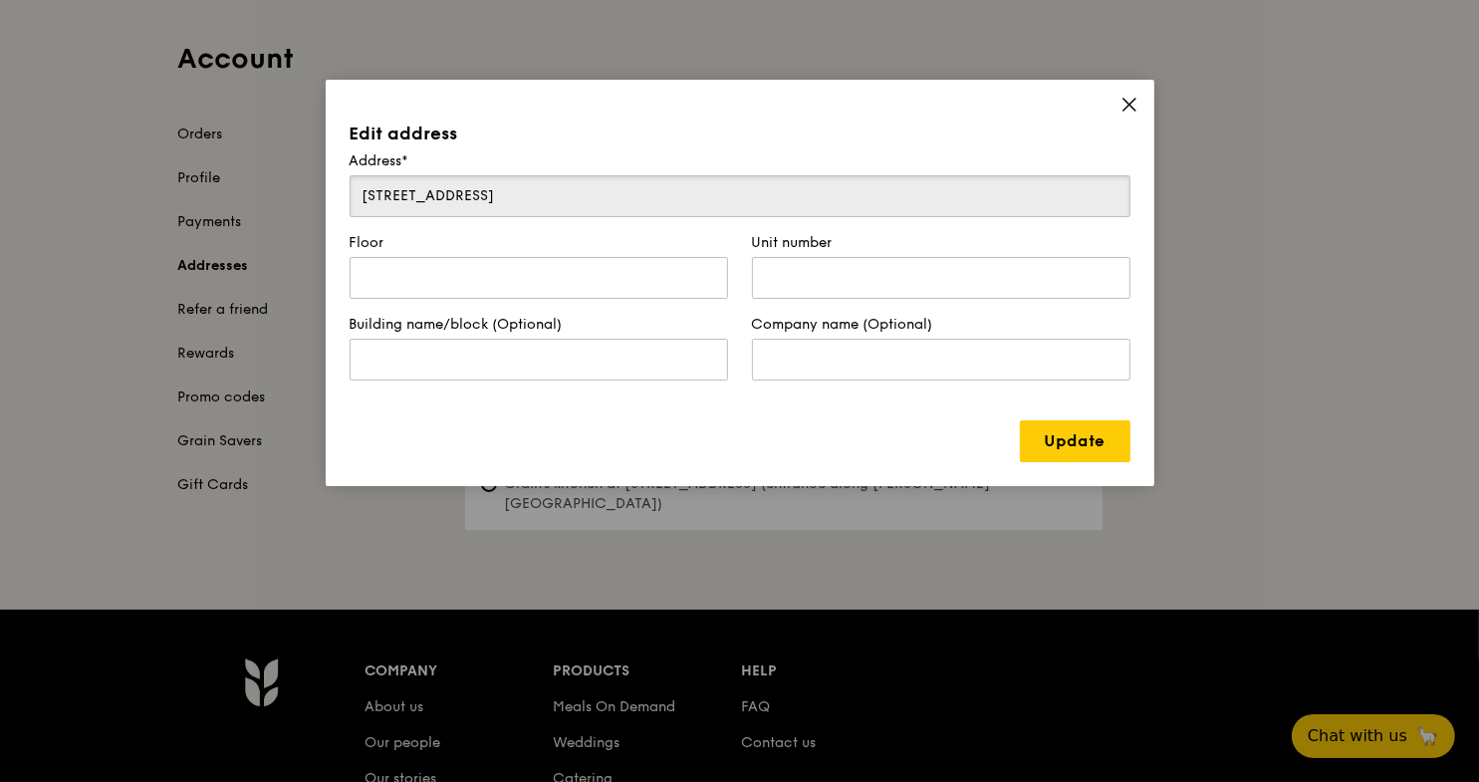
click at [480, 197] on input "[STREET_ADDRESS]" at bounding box center [740, 196] width 781 height 42
click at [481, 194] on input "[STREET_ADDRESS]" at bounding box center [740, 196] width 781 height 42
click at [459, 293] on input "text" at bounding box center [539, 278] width 379 height 42
type input "Level 4"
click at [789, 266] on input "text" at bounding box center [941, 278] width 379 height 42
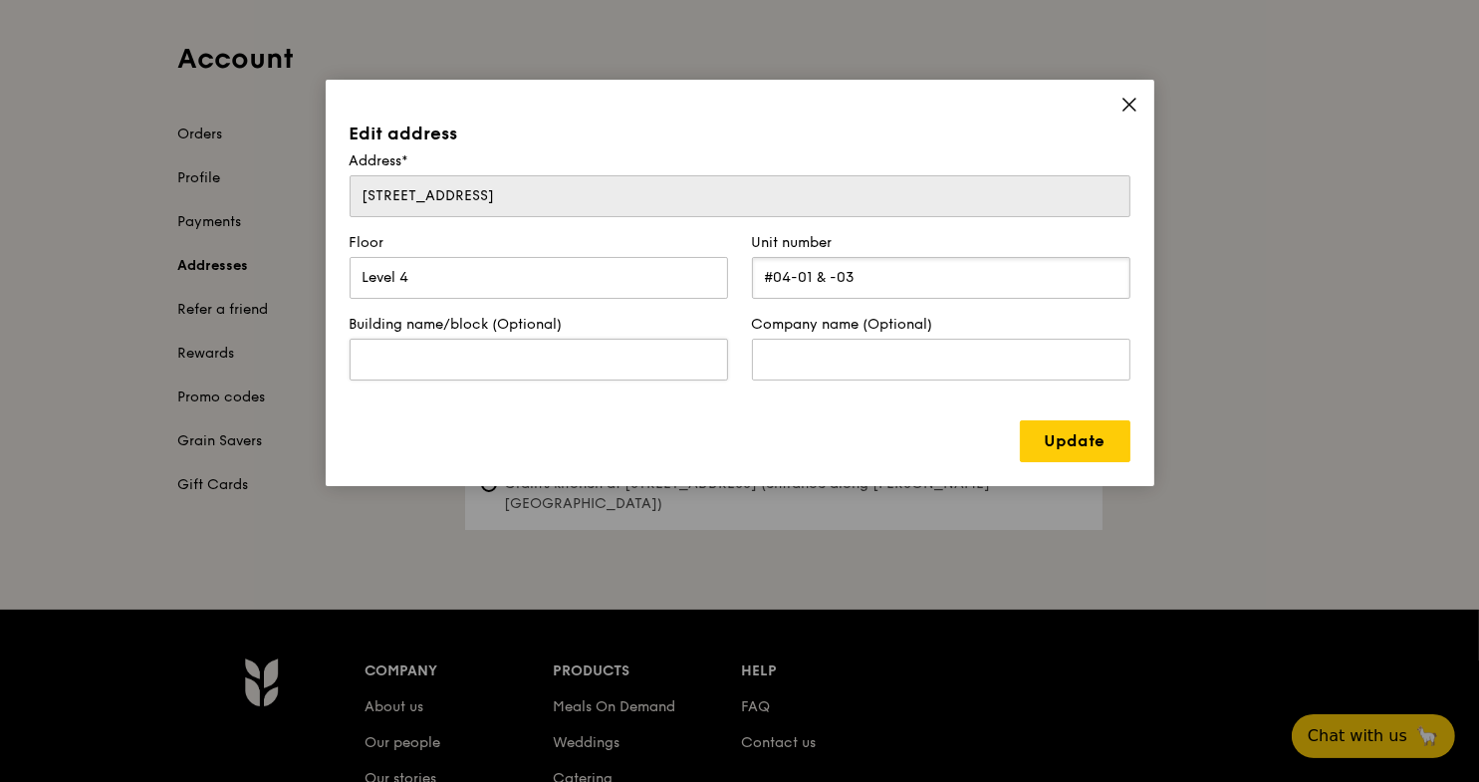
type input "#04-01 & -03"
click at [572, 367] on input "text" at bounding box center [539, 360] width 379 height 42
type input "C"
type input "18 Cross"
click at [830, 358] on input "text" at bounding box center [941, 360] width 379 height 42
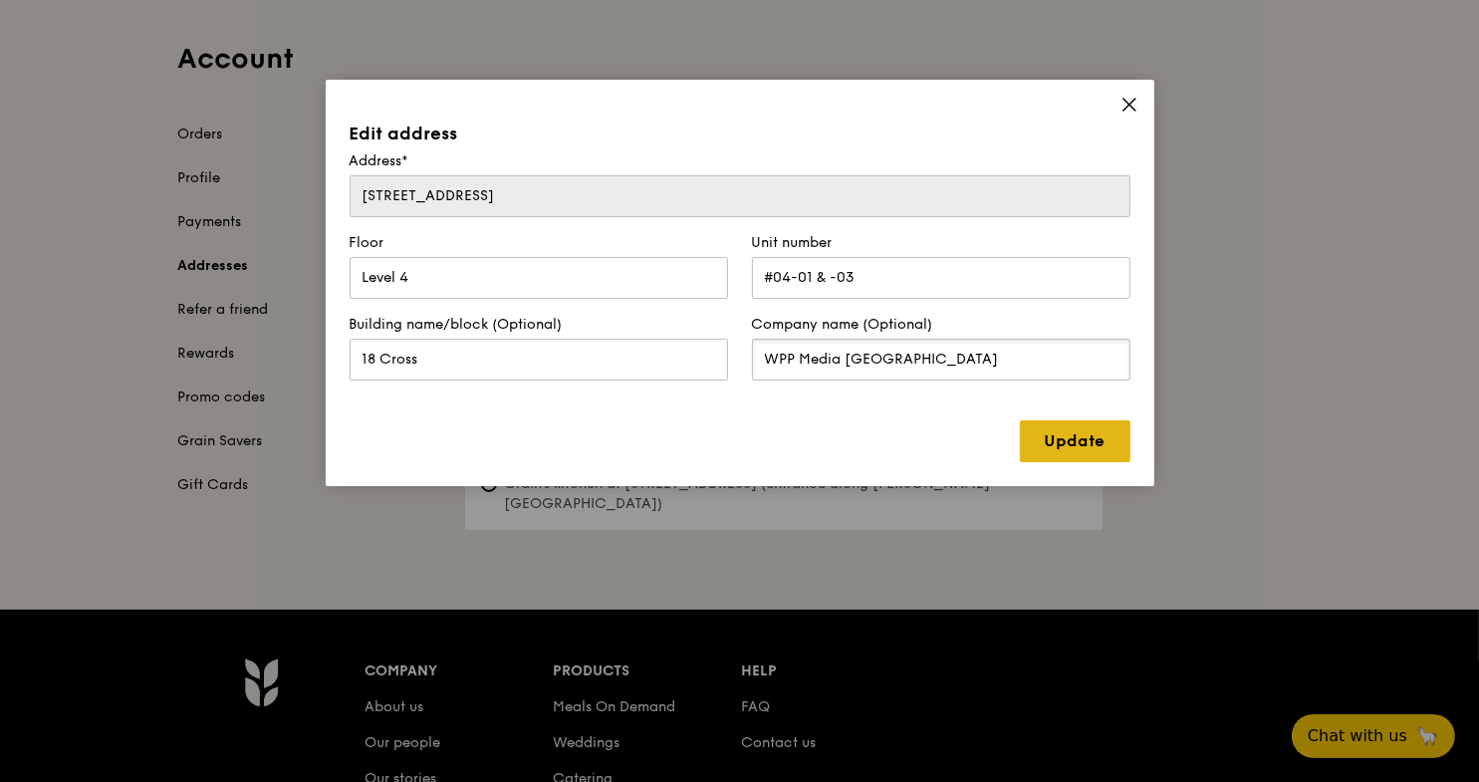
type input "WPP Media [GEOGRAPHIC_DATA]"
click at [1058, 427] on link "Update" at bounding box center [1075, 441] width 111 height 42
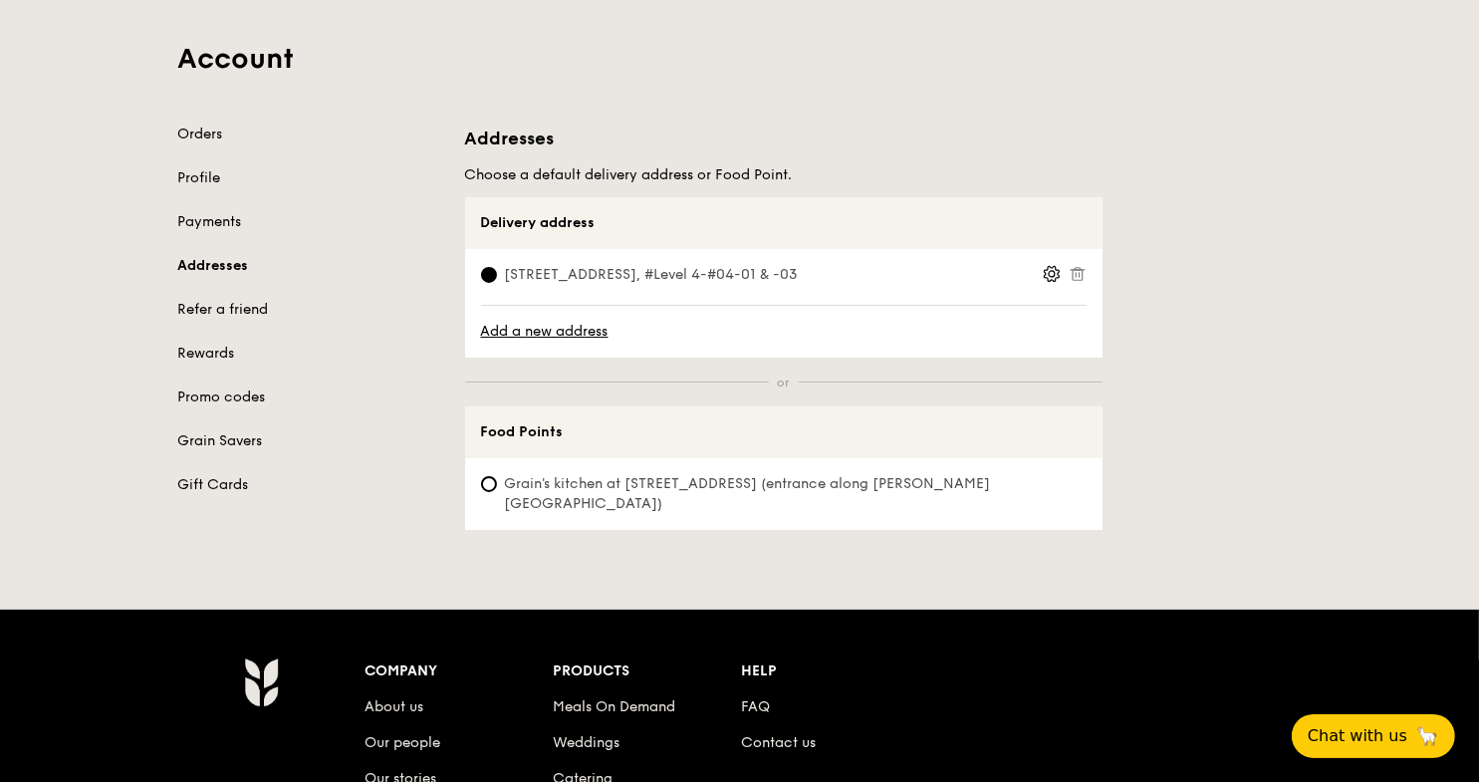
click at [1042, 272] on label "[STREET_ADDRESS], #Level 4-#04-01 & -03" at bounding box center [762, 277] width 562 height 24
click at [497, 272] on input "[STREET_ADDRESS], #Level 4-#04-01 & -03" at bounding box center [489, 275] width 16 height 16
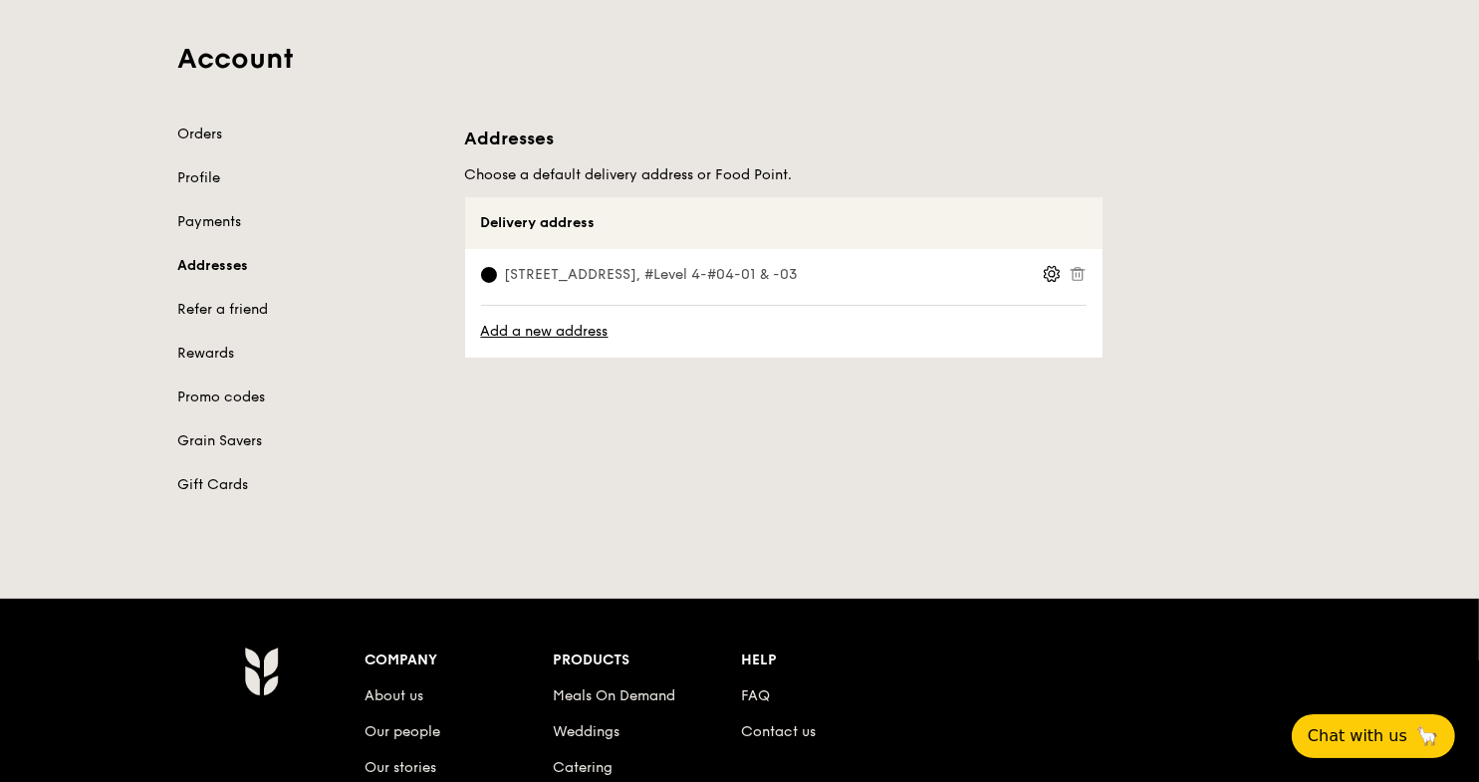
click at [1042, 272] on label "[STREET_ADDRESS], #Level 4-#04-01 & -03" at bounding box center [762, 277] width 562 height 24
click at [497, 272] on input "[STREET_ADDRESS], #Level 4-#04-01 & -03" at bounding box center [489, 275] width 16 height 16
click at [677, 277] on span "[STREET_ADDRESS], #Level 4-#04-01 & -03" at bounding box center [651, 275] width 341 height 20
click at [497, 277] on input "[STREET_ADDRESS], #Level 4-#04-01 & -03" at bounding box center [489, 275] width 16 height 16
click at [213, 349] on link "Rewards" at bounding box center [309, 354] width 263 height 20
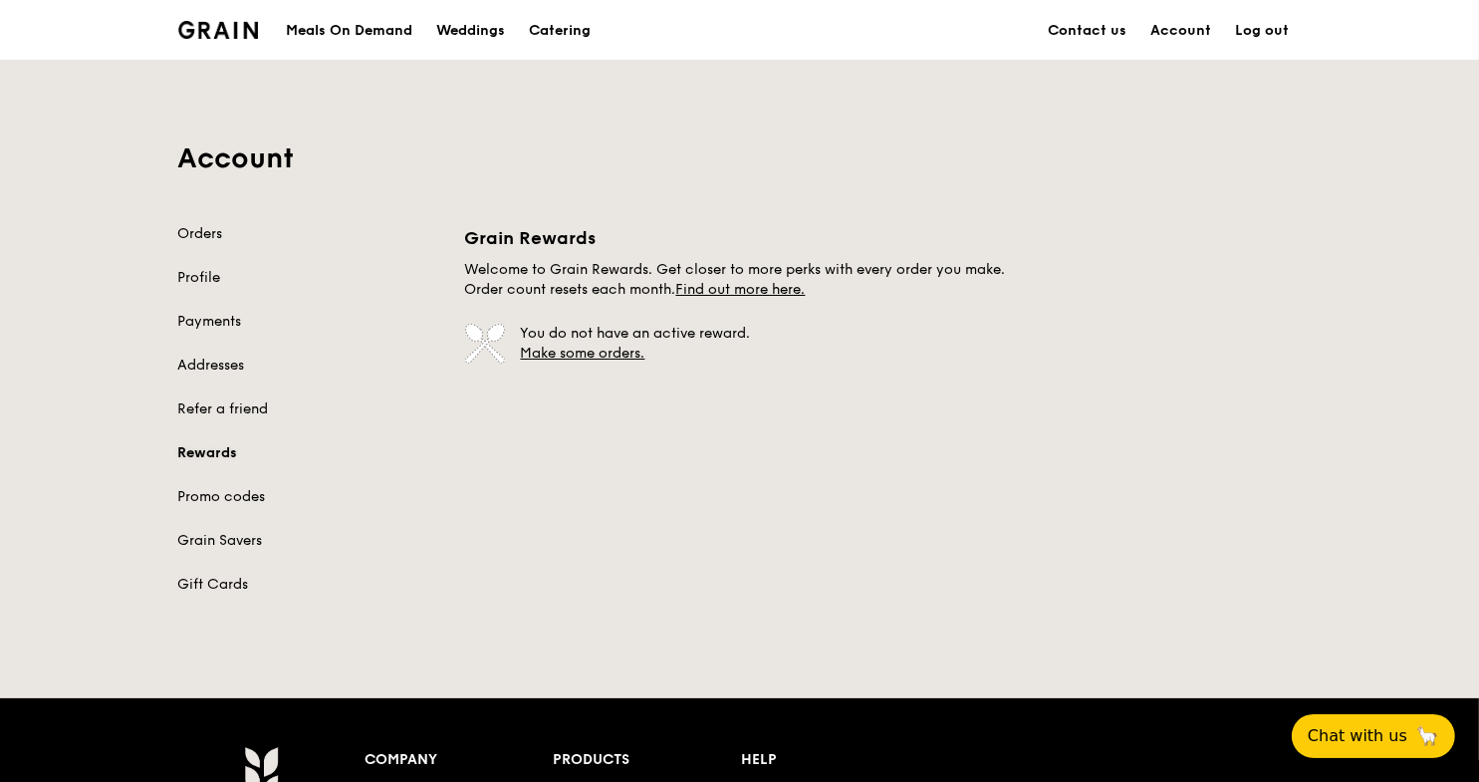
scroll to position [99, 0]
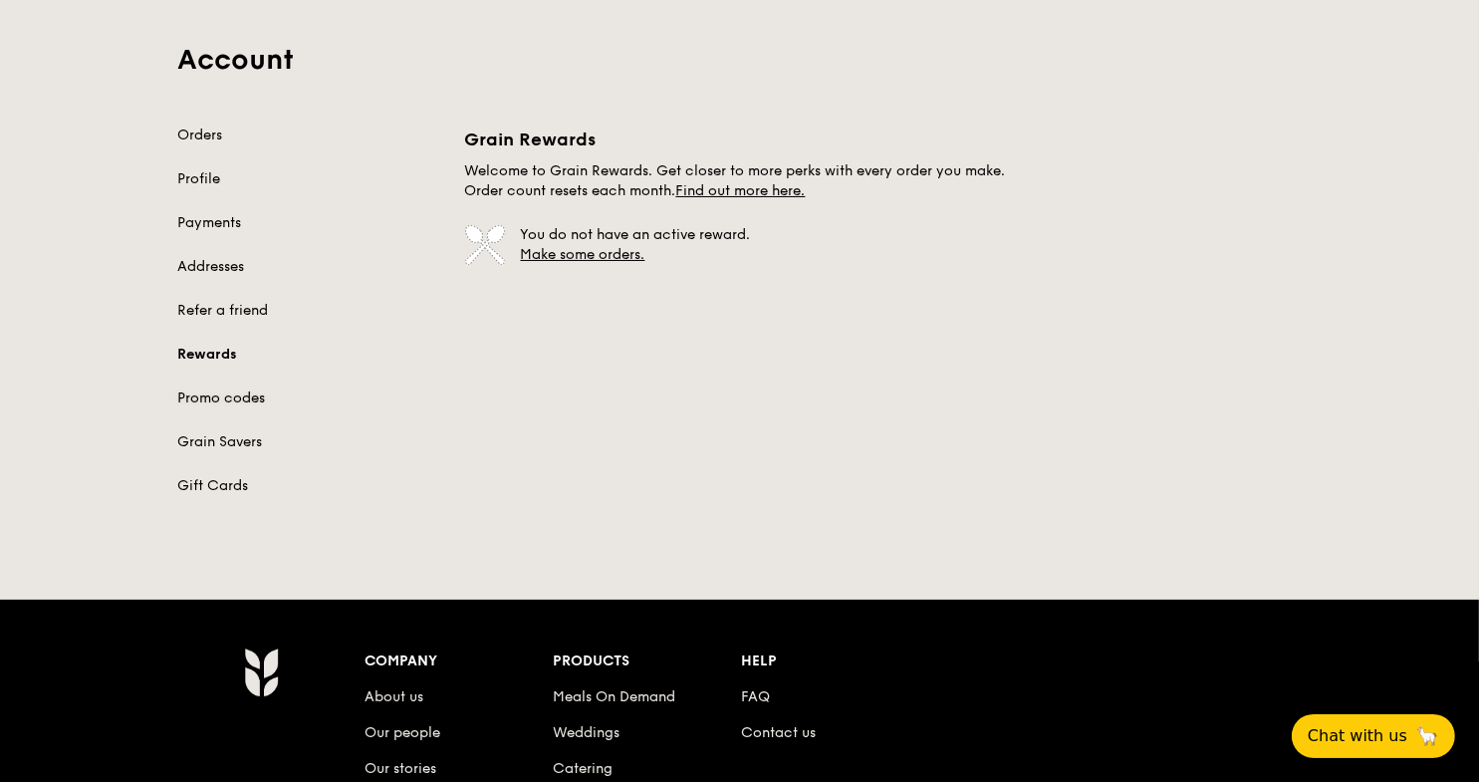
click at [210, 395] on link "Promo codes" at bounding box center [309, 398] width 263 height 20
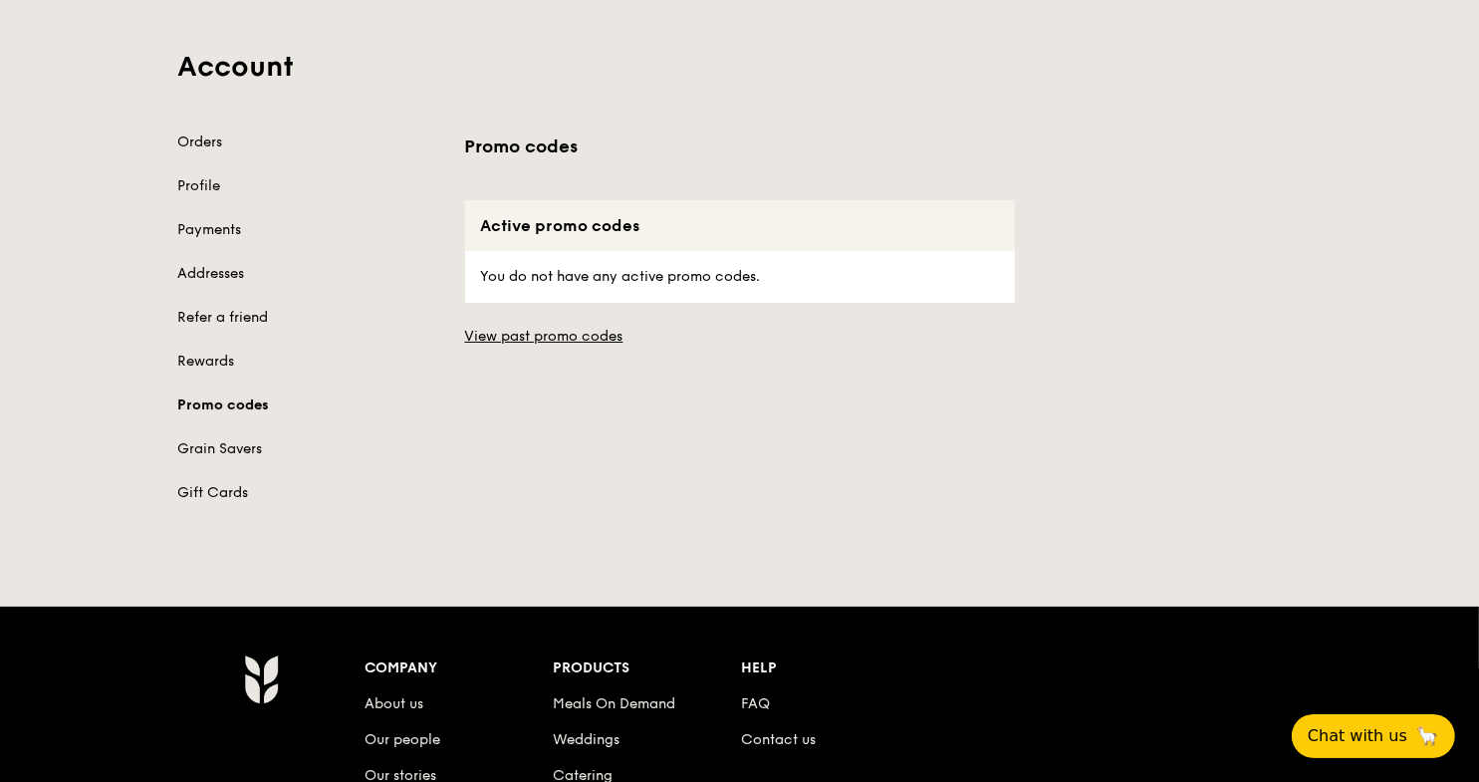
scroll to position [100, 0]
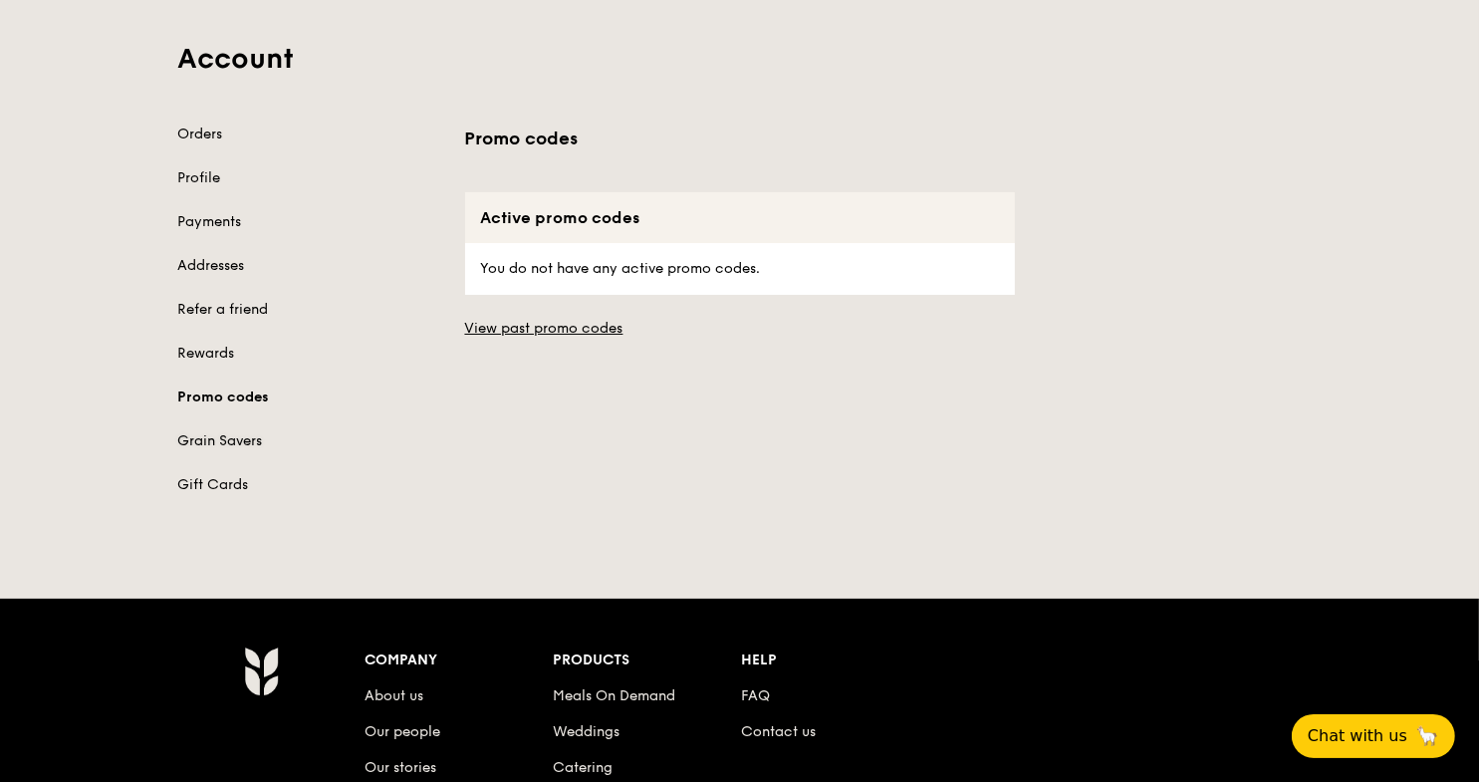
click at [207, 444] on link "Grain Savers" at bounding box center [309, 441] width 263 height 20
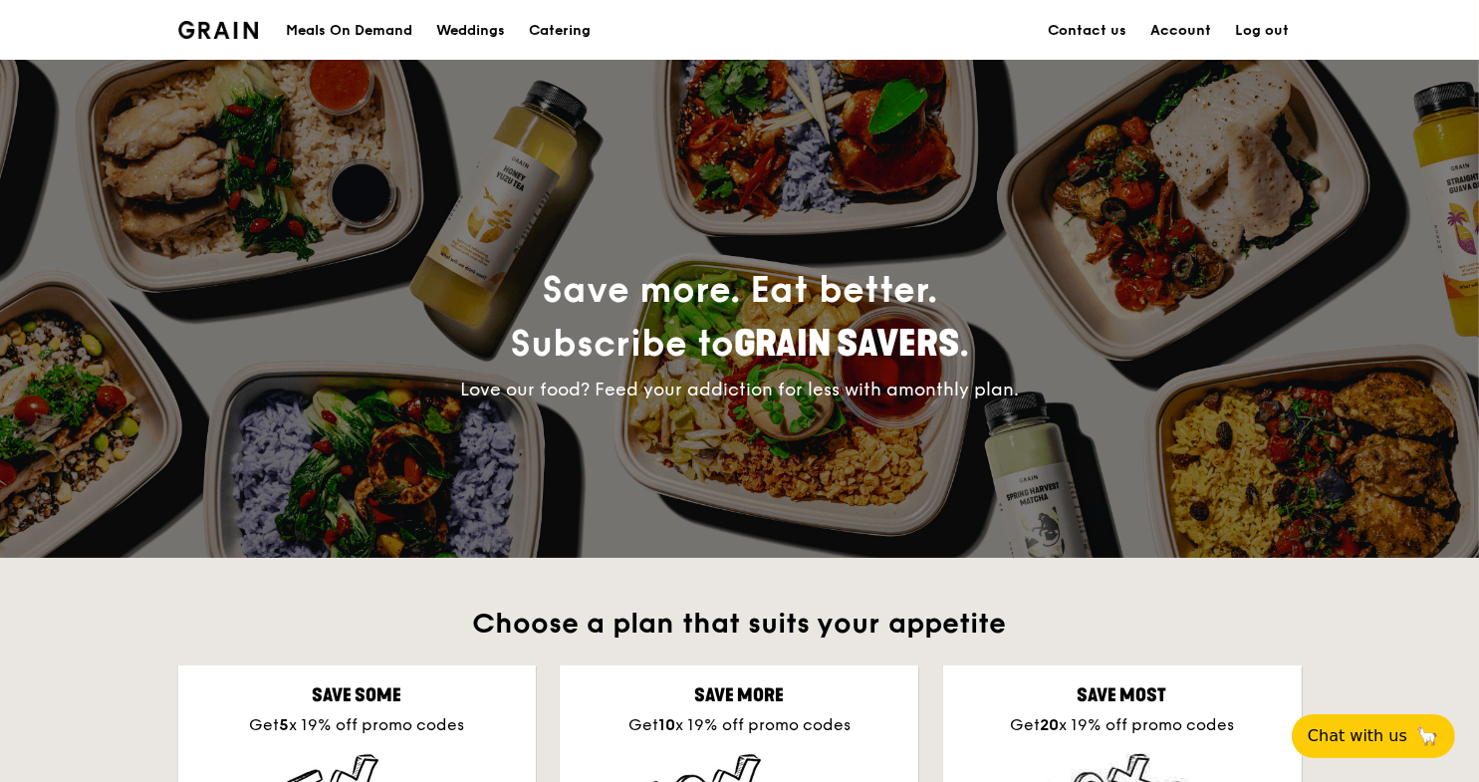
click at [1173, 32] on link "Account" at bounding box center [1182, 31] width 85 height 60
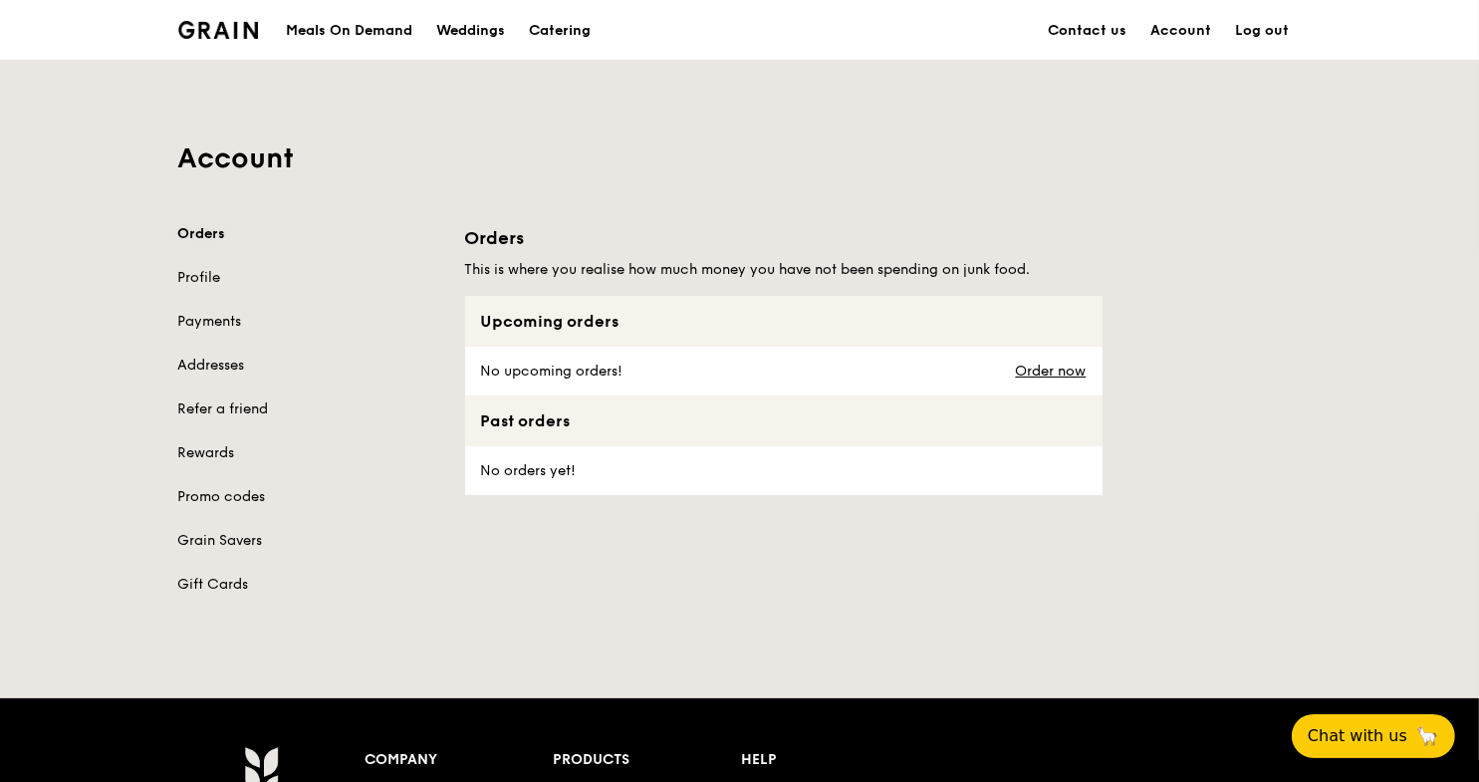
click at [210, 233] on link "Orders" at bounding box center [309, 234] width 263 height 20
click at [206, 226] on link "Orders" at bounding box center [309, 234] width 263 height 20
click at [1029, 373] on link "Order now" at bounding box center [1051, 372] width 71 height 16
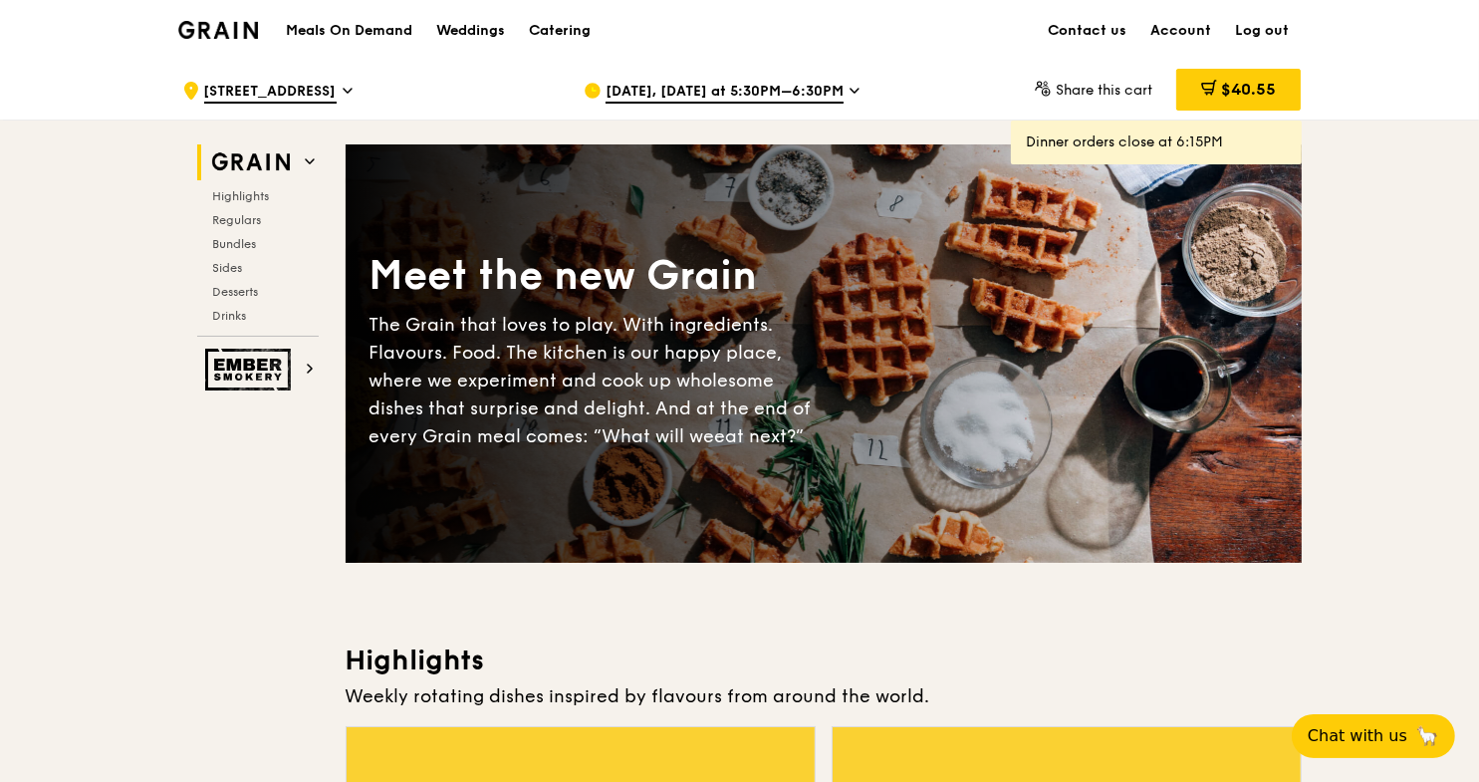
click at [850, 87] on icon at bounding box center [855, 91] width 10 height 18
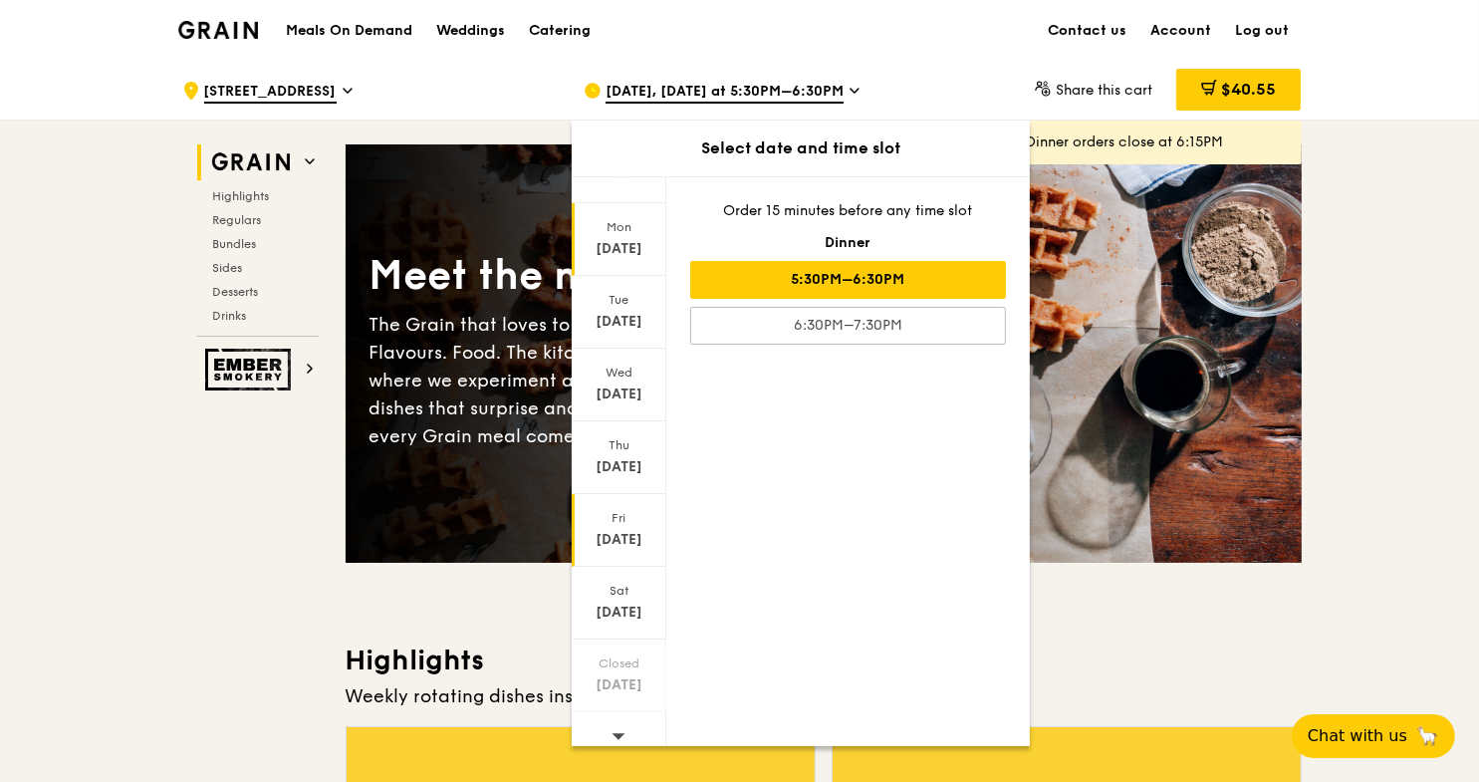
scroll to position [40, 0]
click at [615, 714] on icon at bounding box center [619, 721] width 14 height 15
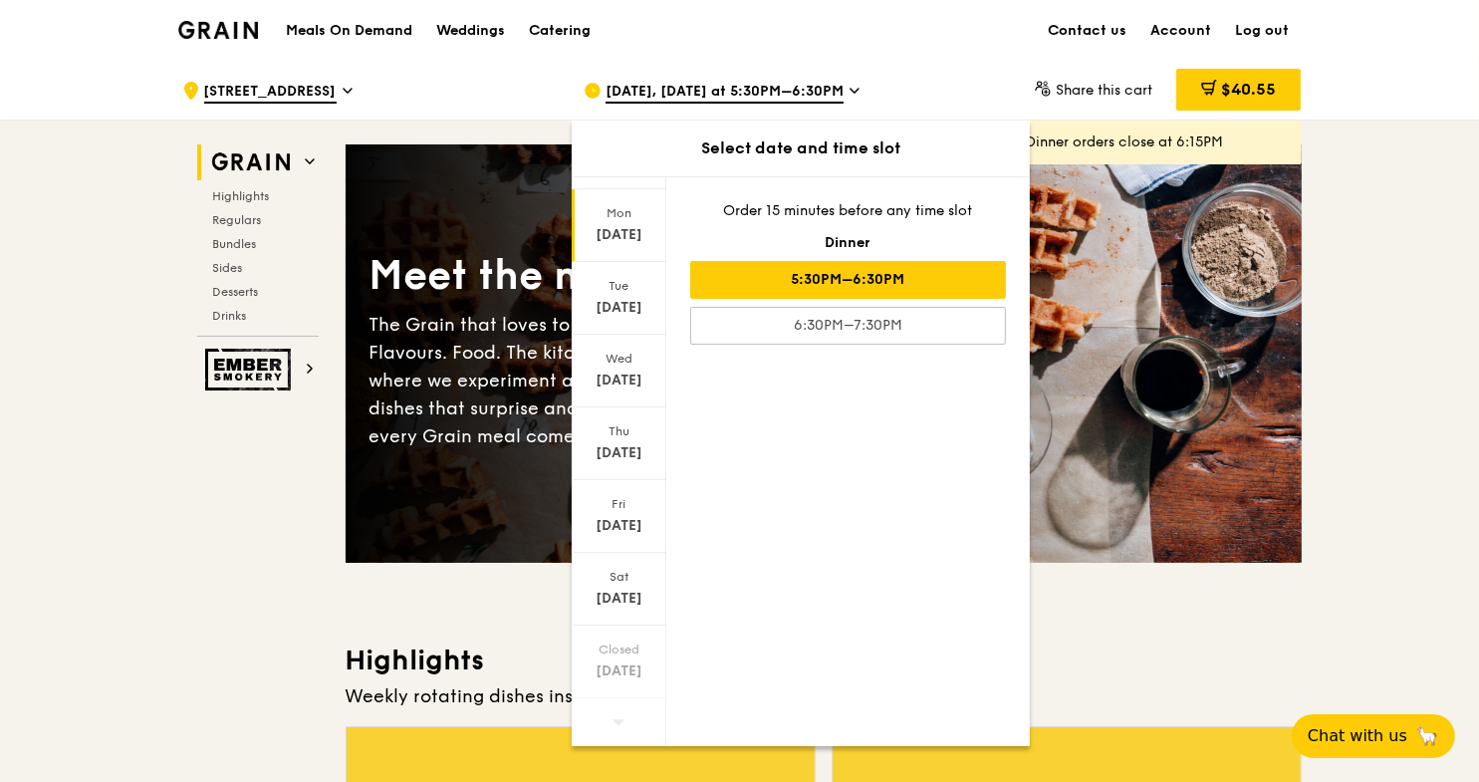
drag, startPoint x: 660, startPoint y: 239, endPoint x: 660, endPoint y: 194, distance: 44.8
click at [660, 194] on div "[DATE]" at bounding box center [619, 225] width 95 height 73
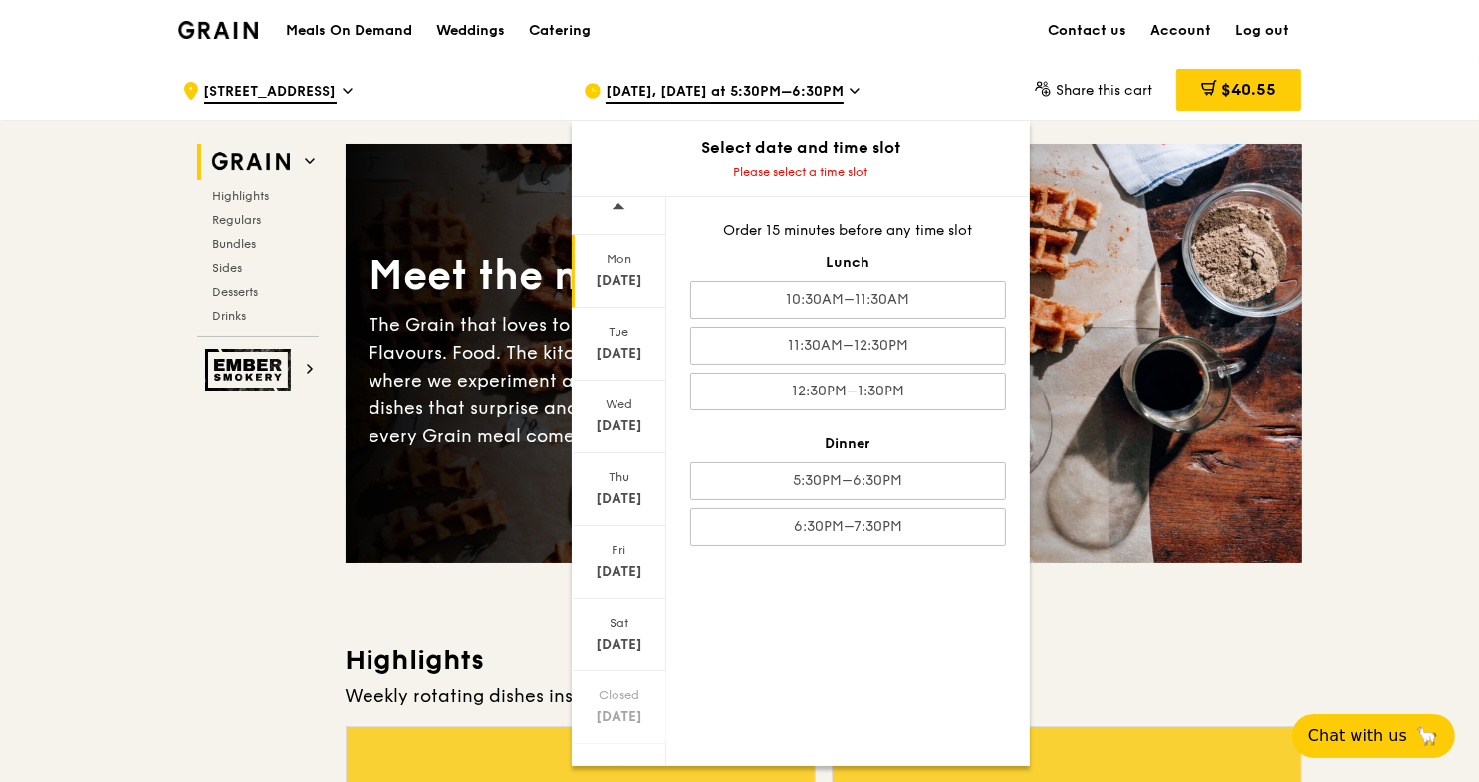
scroll to position [0, 0]
click at [622, 218] on icon at bounding box center [619, 220] width 14 height 15
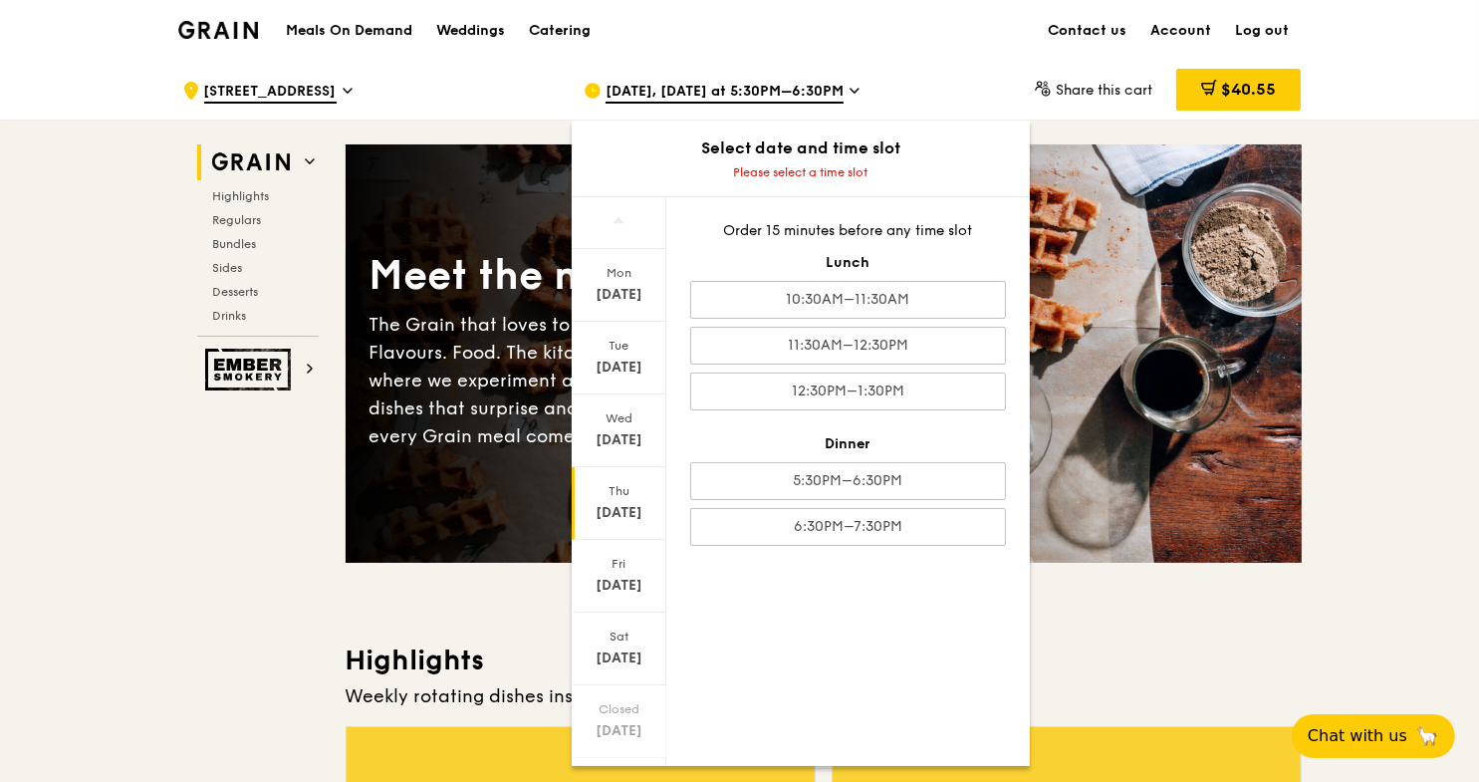
click at [609, 518] on div "[DATE]" at bounding box center [619, 513] width 89 height 20
click at [607, 516] on div "[DATE]" at bounding box center [619, 513] width 89 height 20
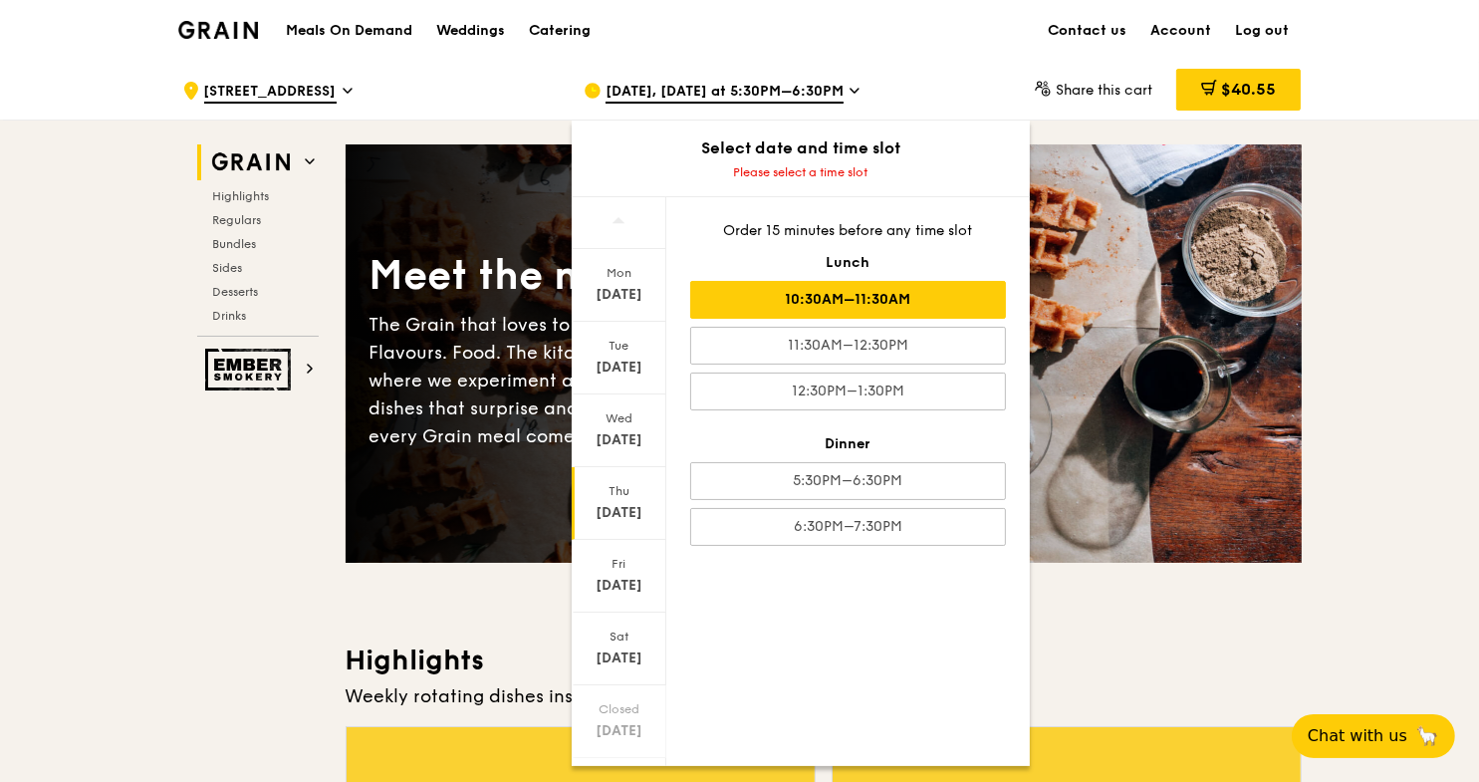
click at [746, 304] on div "10:30AM–11:30AM" at bounding box center [848, 300] width 316 height 38
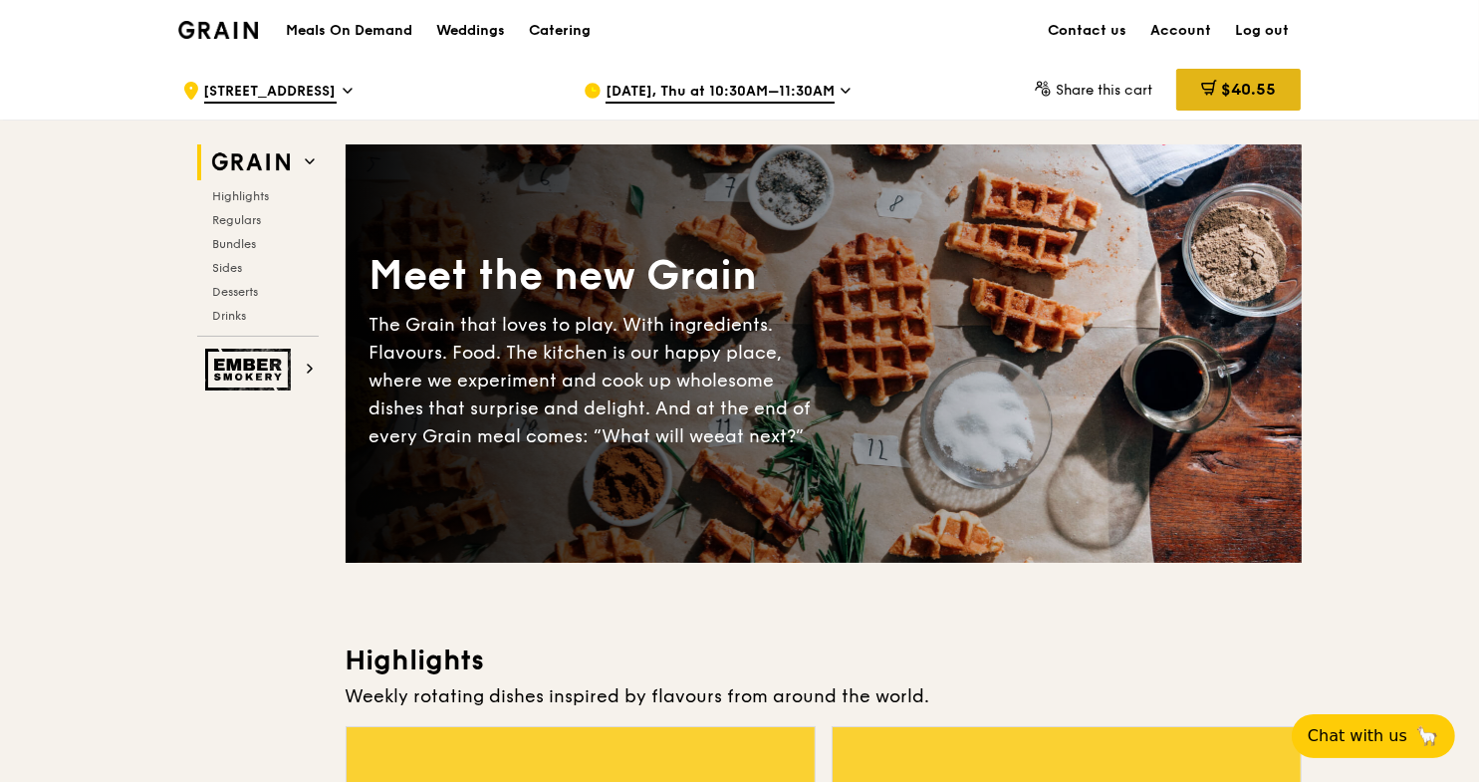
click at [1221, 81] on span "$40.55" at bounding box center [1248, 89] width 55 height 19
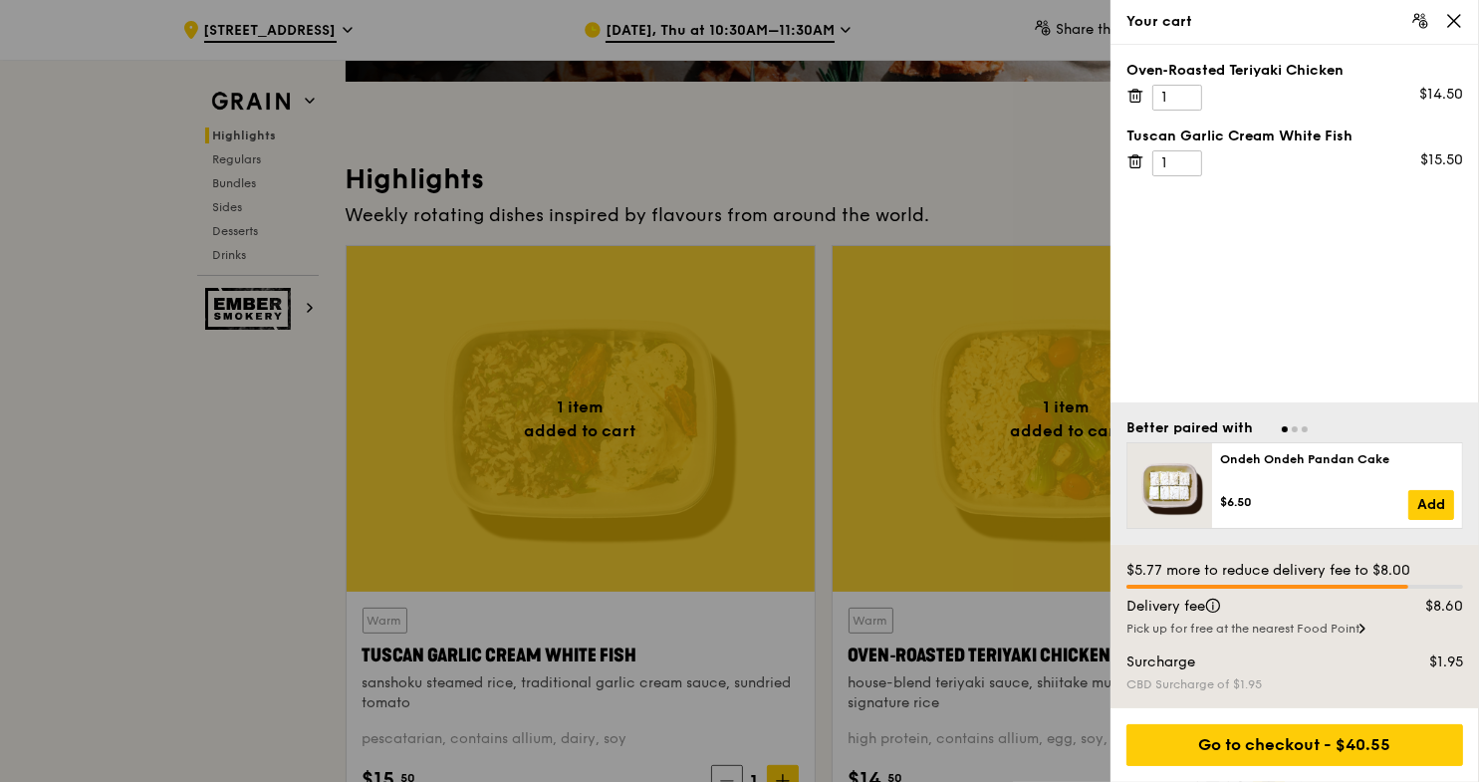
scroll to position [696, 0]
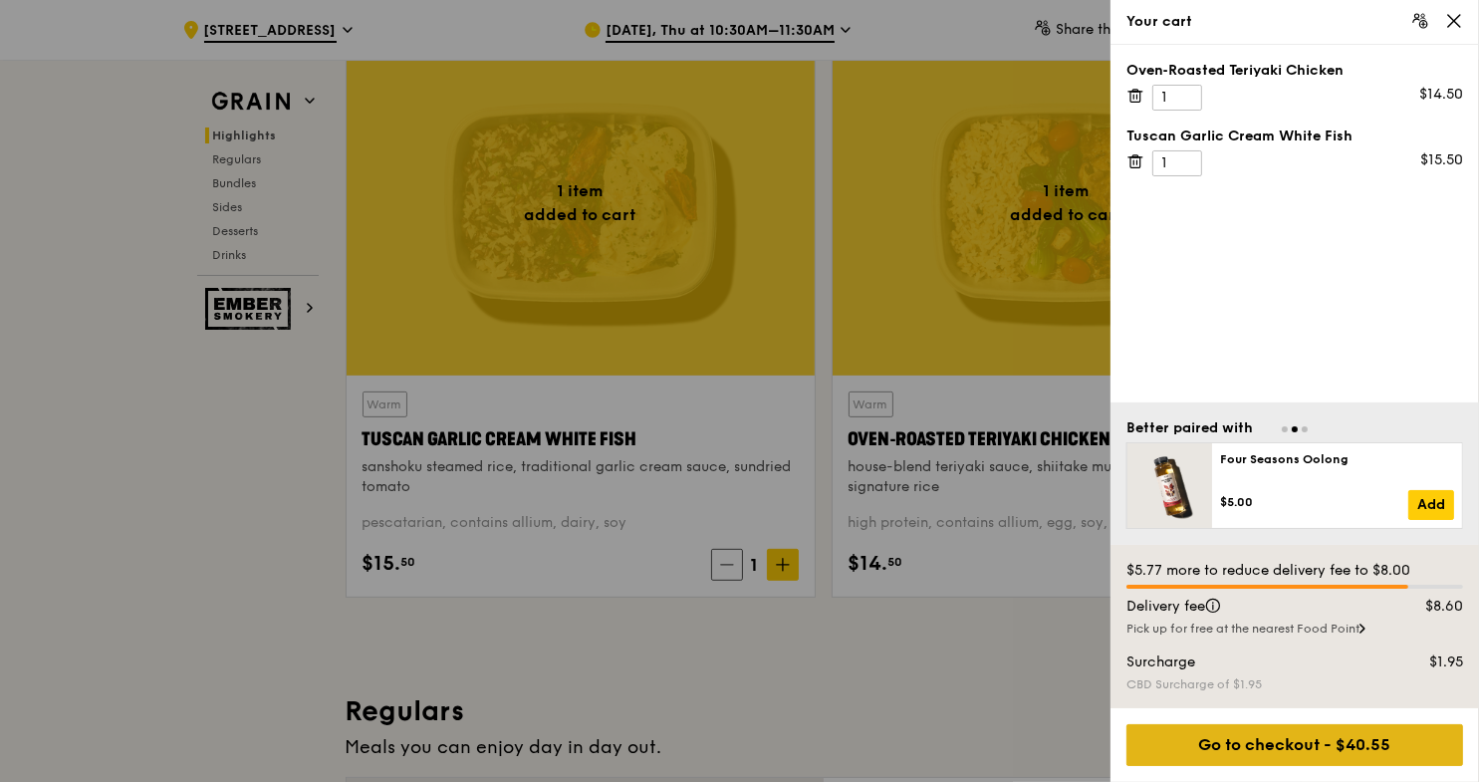
click at [1244, 754] on div "Go to checkout - $40.55" at bounding box center [1295, 745] width 337 height 42
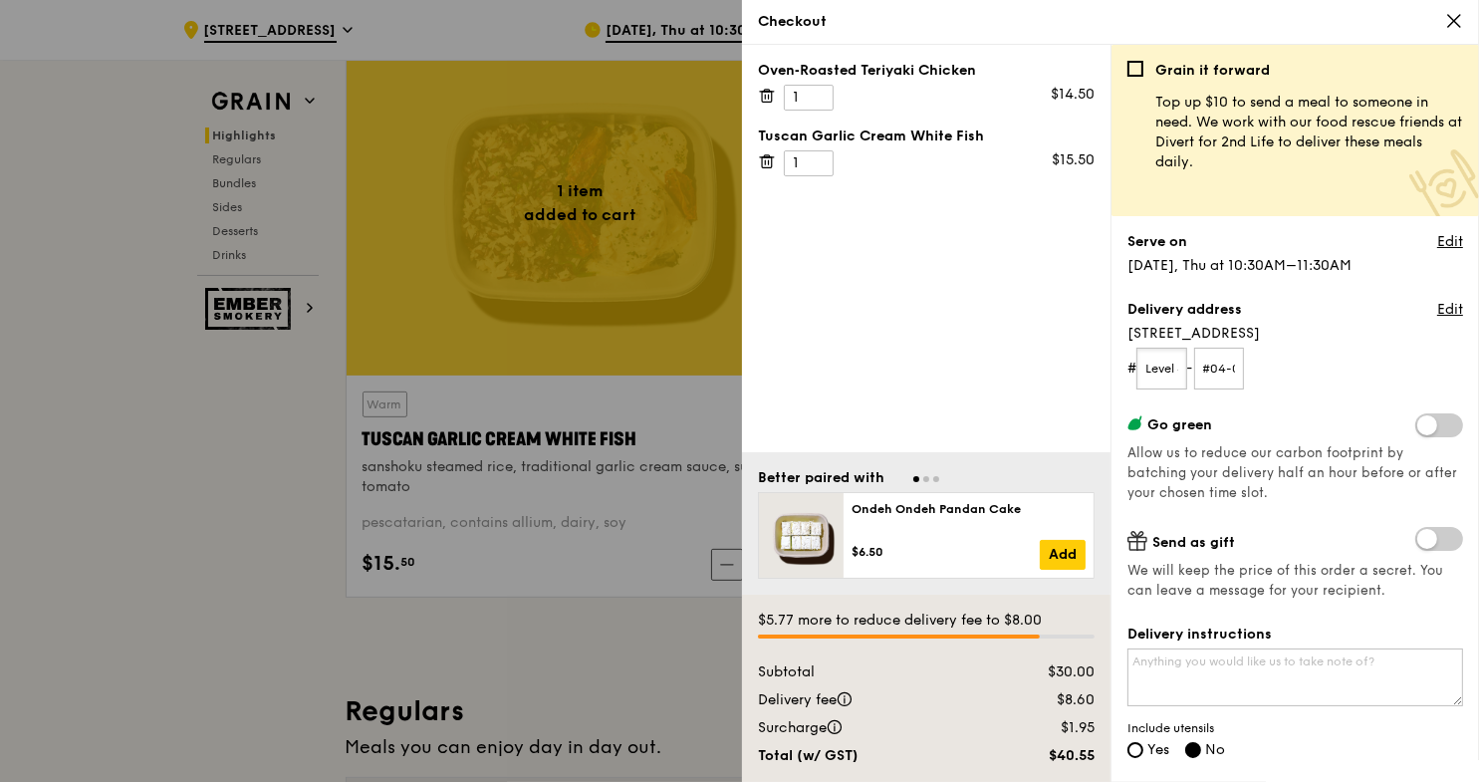
scroll to position [0, 10]
drag, startPoint x: 1150, startPoint y: 371, endPoint x: 1183, endPoint y: 368, distance: 34.0
click at [1183, 368] on input "Level 4" at bounding box center [1162, 369] width 51 height 42
type input "04"
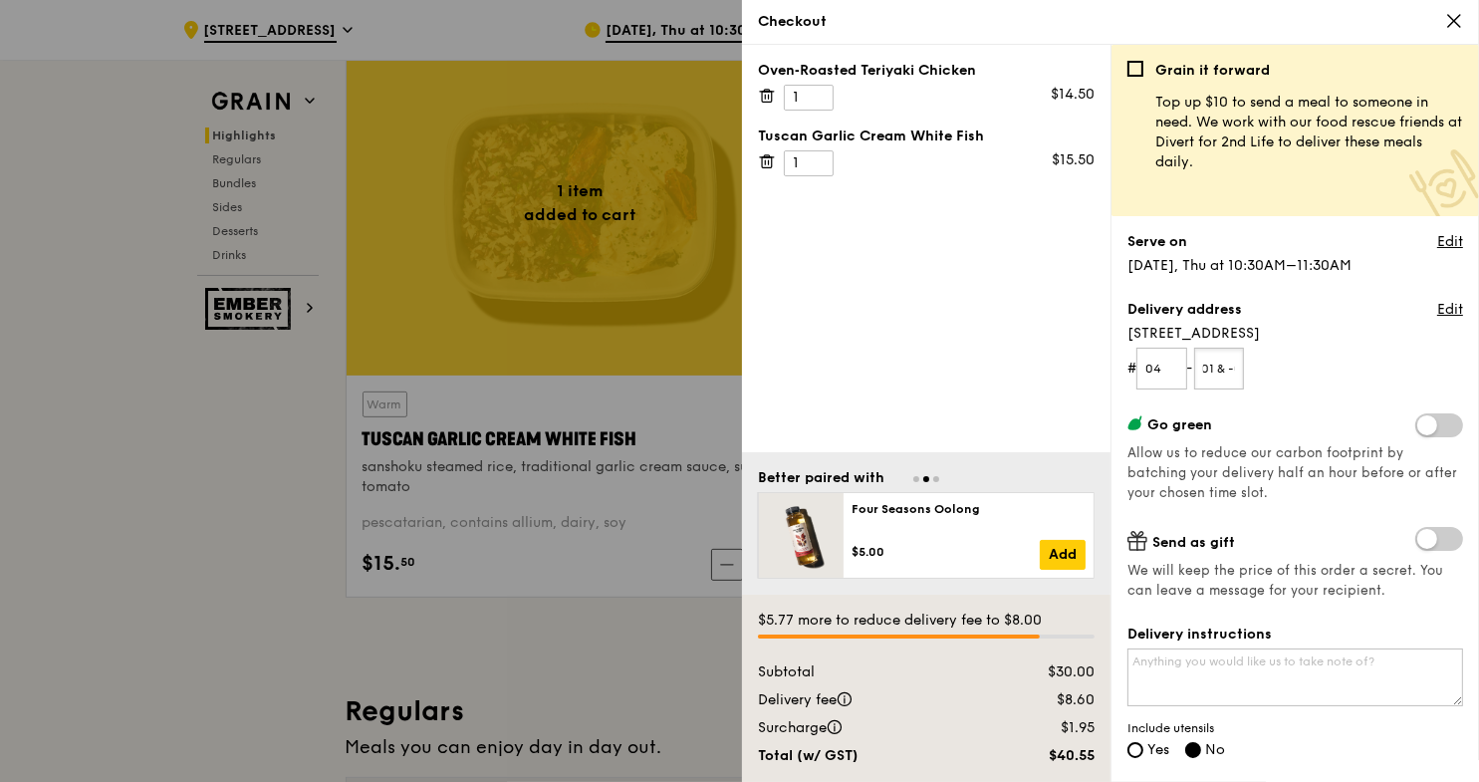
scroll to position [0, 45]
drag, startPoint x: 1212, startPoint y: 366, endPoint x: 1261, endPoint y: 367, distance: 48.8
click at [1261, 367] on form "# 04 - #04-01 & -03" at bounding box center [1296, 369] width 336 height 42
type input "01&03"
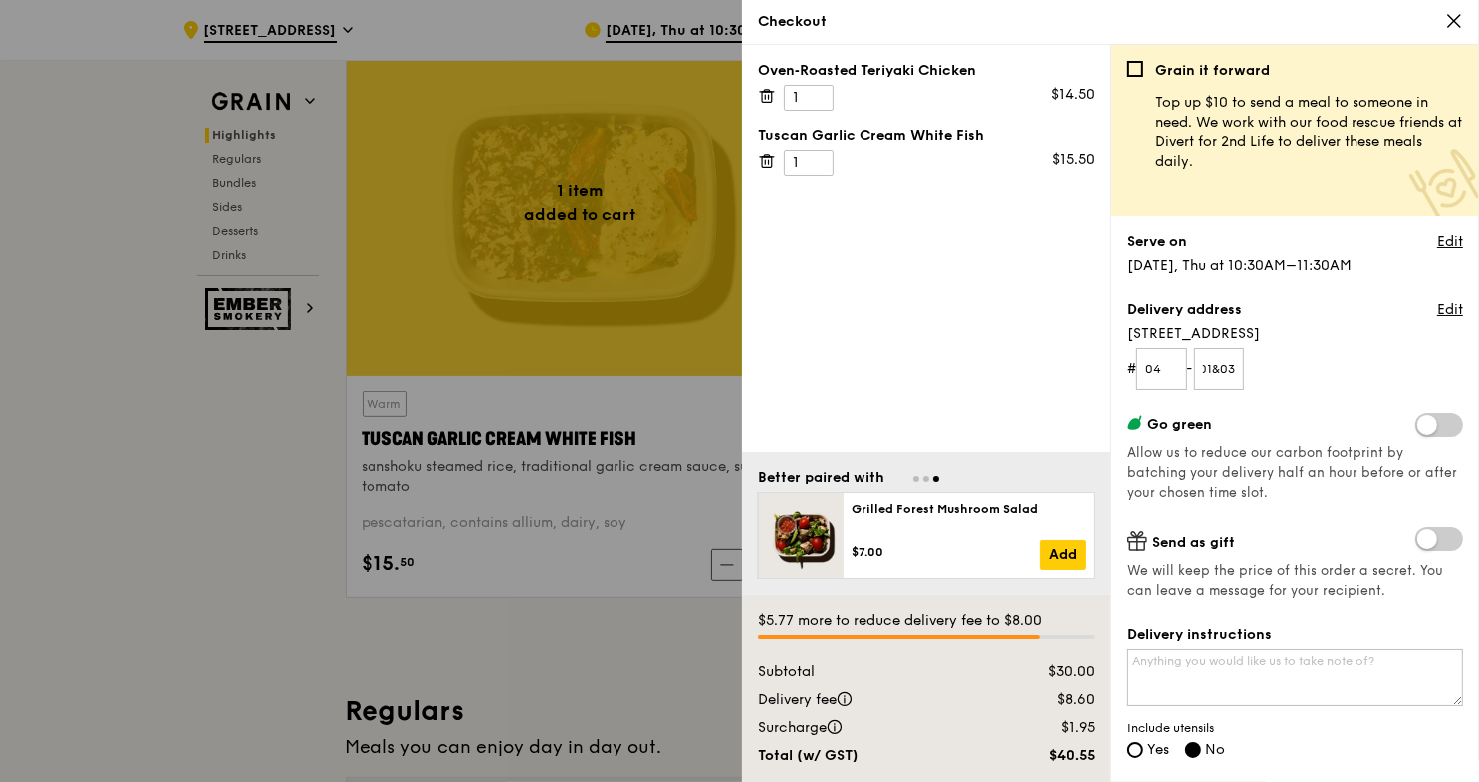
scroll to position [0, 0]
click at [1335, 352] on form "# 04 - 01&03" at bounding box center [1296, 369] width 336 height 42
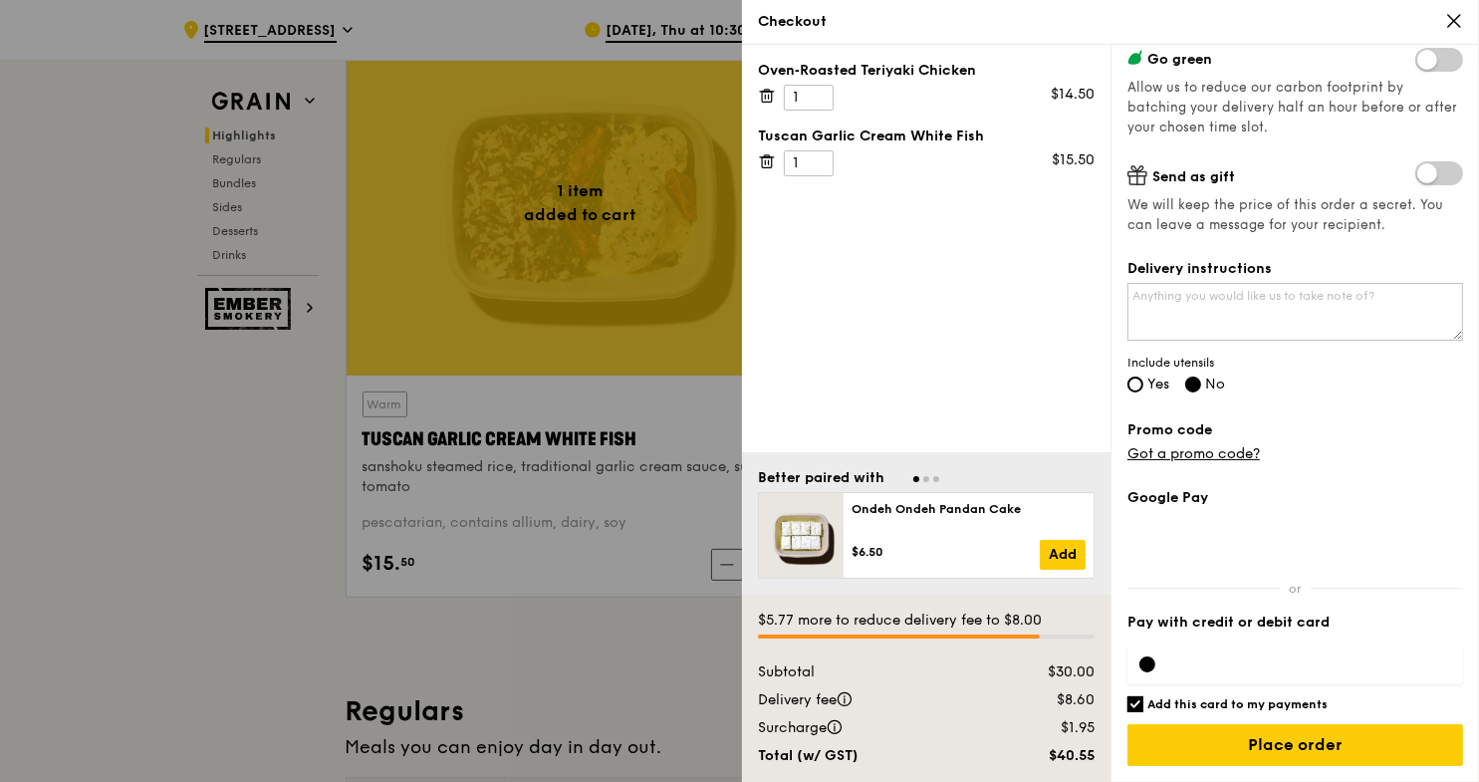
scroll to position [797, 0]
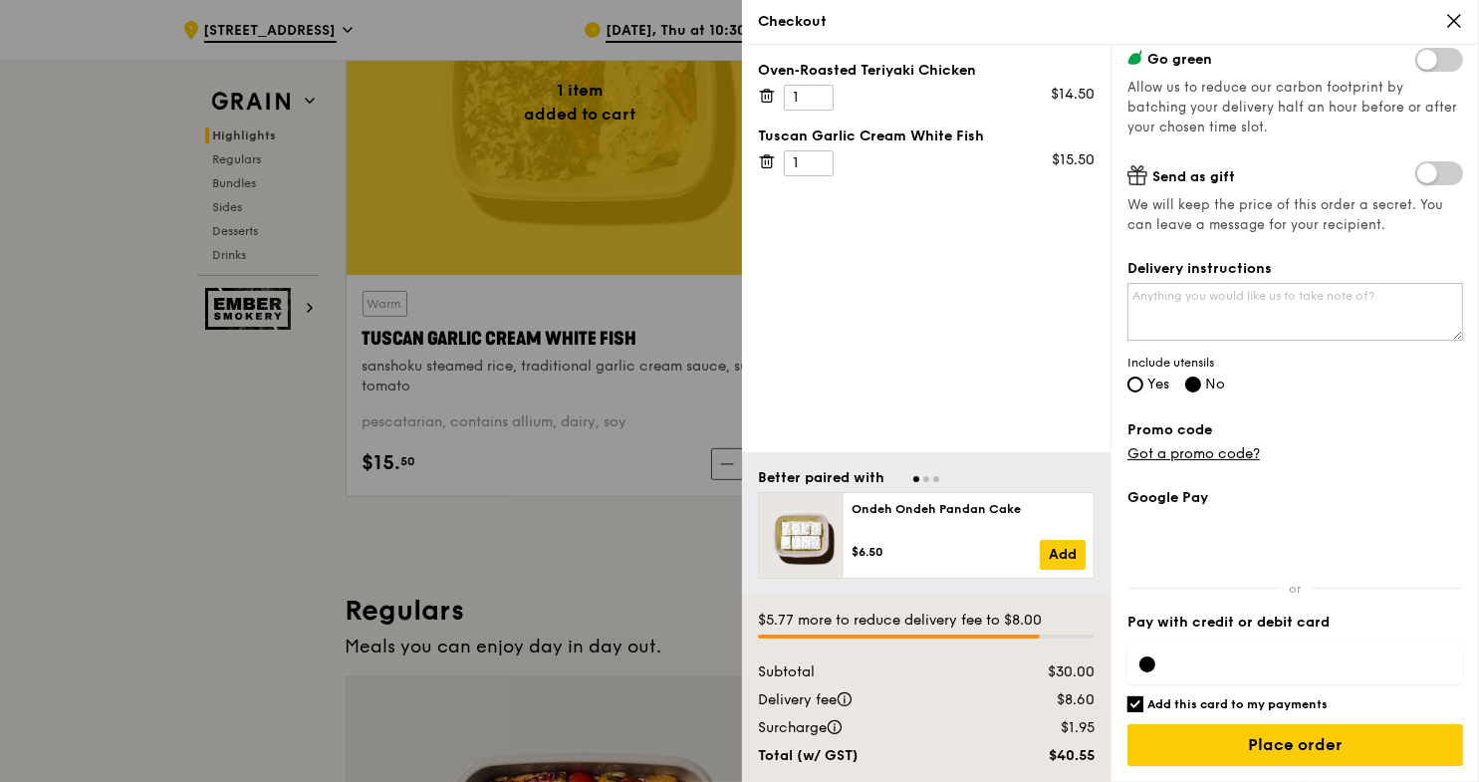
click at [1131, 391] on label "Yes" at bounding box center [1149, 386] width 42 height 17
click at [1131, 391] on input "Yes" at bounding box center [1136, 385] width 16 height 16
radio input "true"
radio input "false"
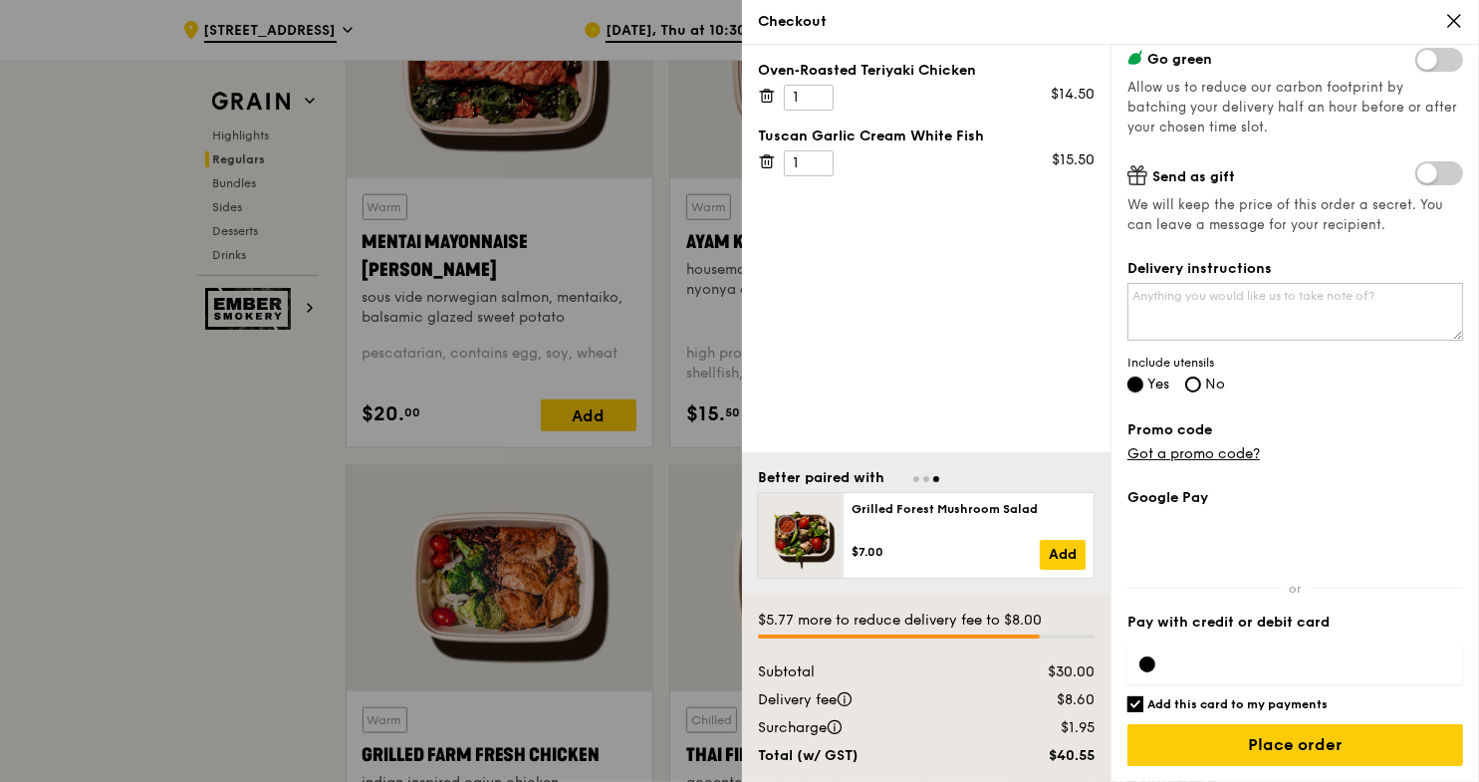
scroll to position [1792, 0]
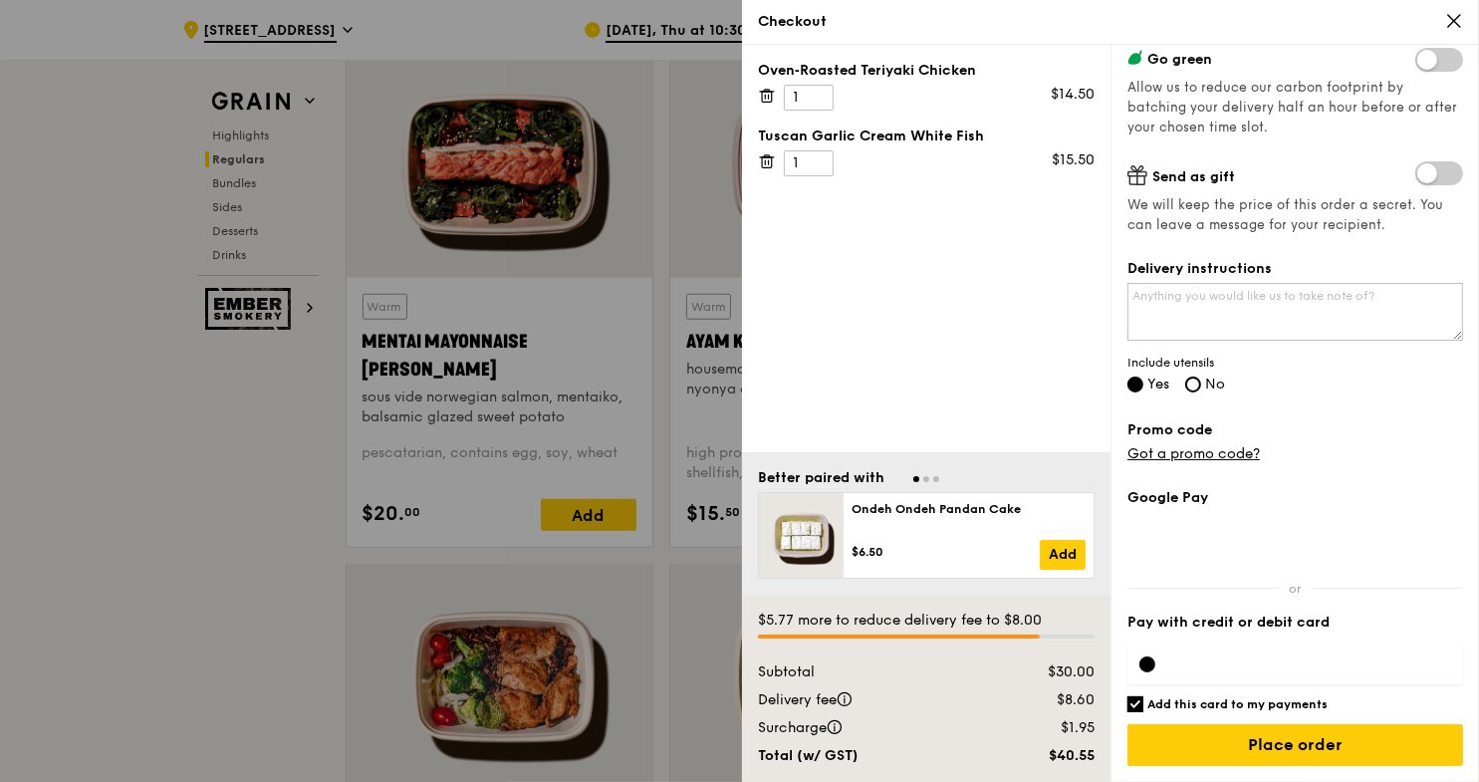
click at [1460, 15] on icon at bounding box center [1454, 21] width 12 height 12
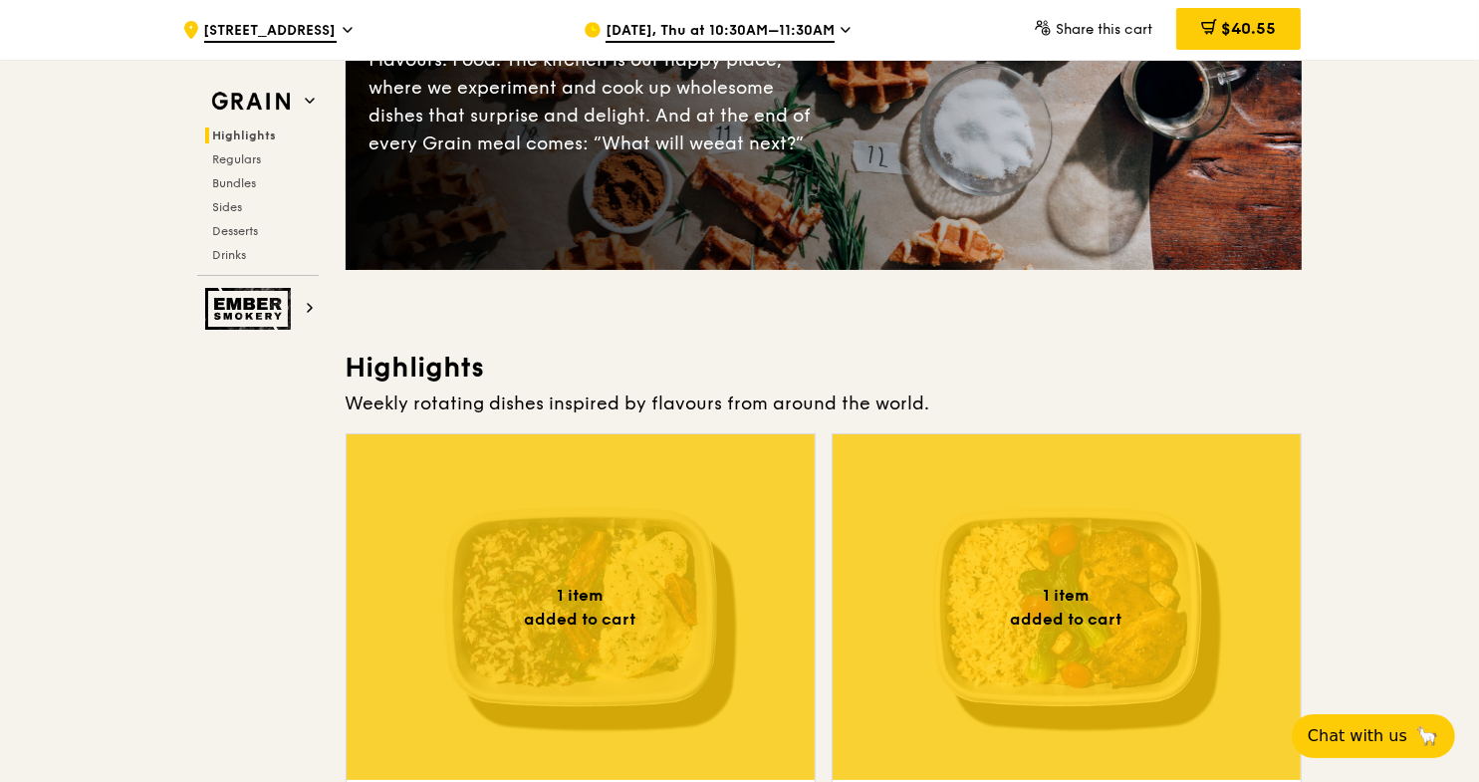
scroll to position [0, 0]
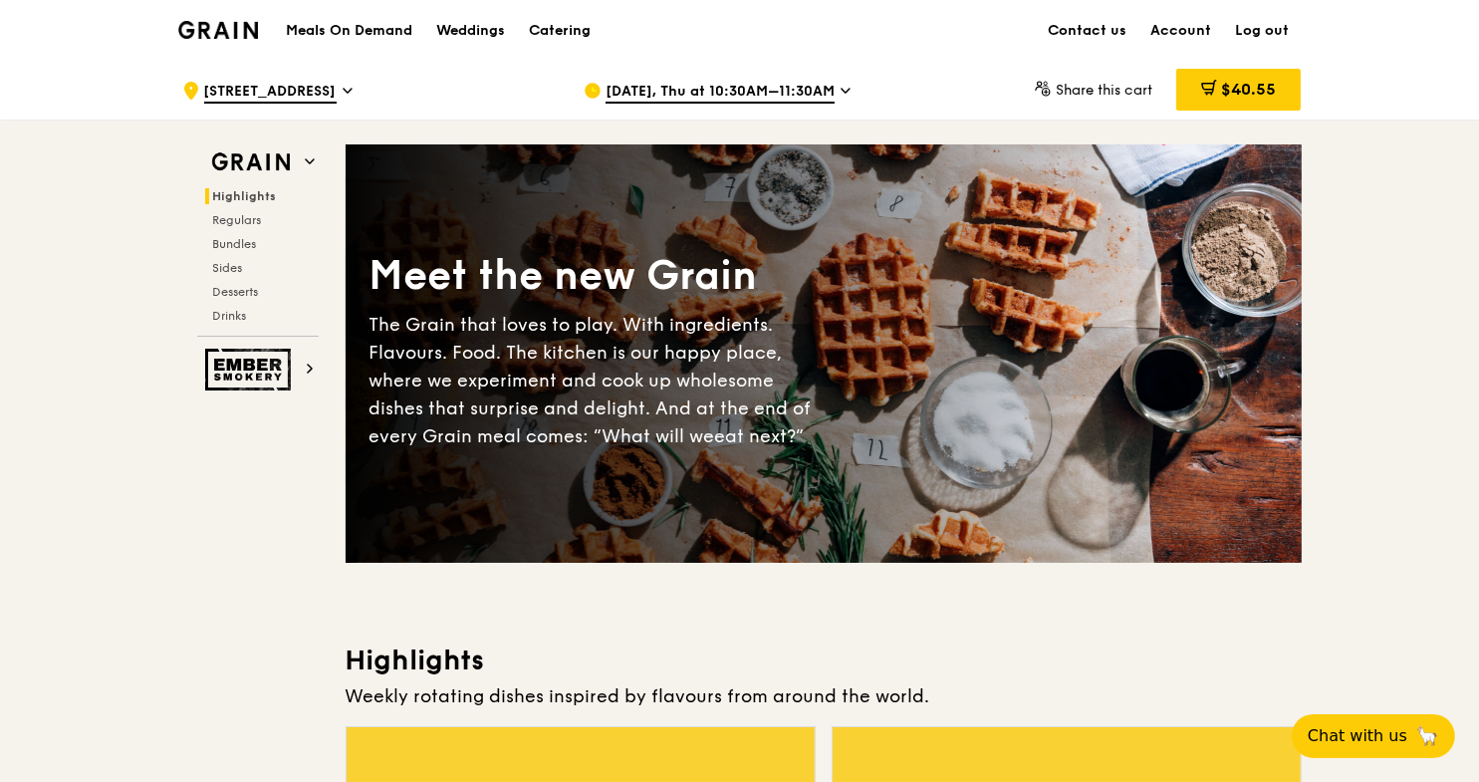
click at [1265, 26] on link "Log out" at bounding box center [1263, 31] width 78 height 60
